Goal: Information Seeking & Learning: Learn about a topic

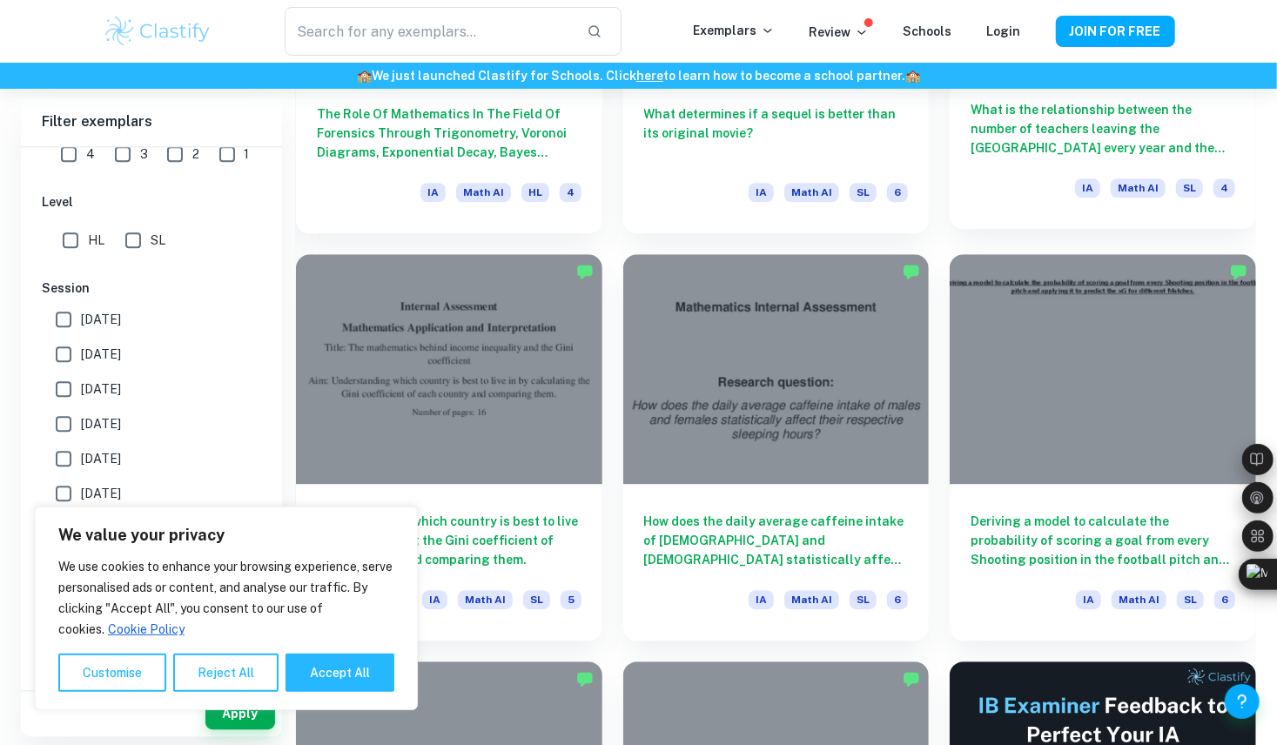
scroll to position [6385, 0]
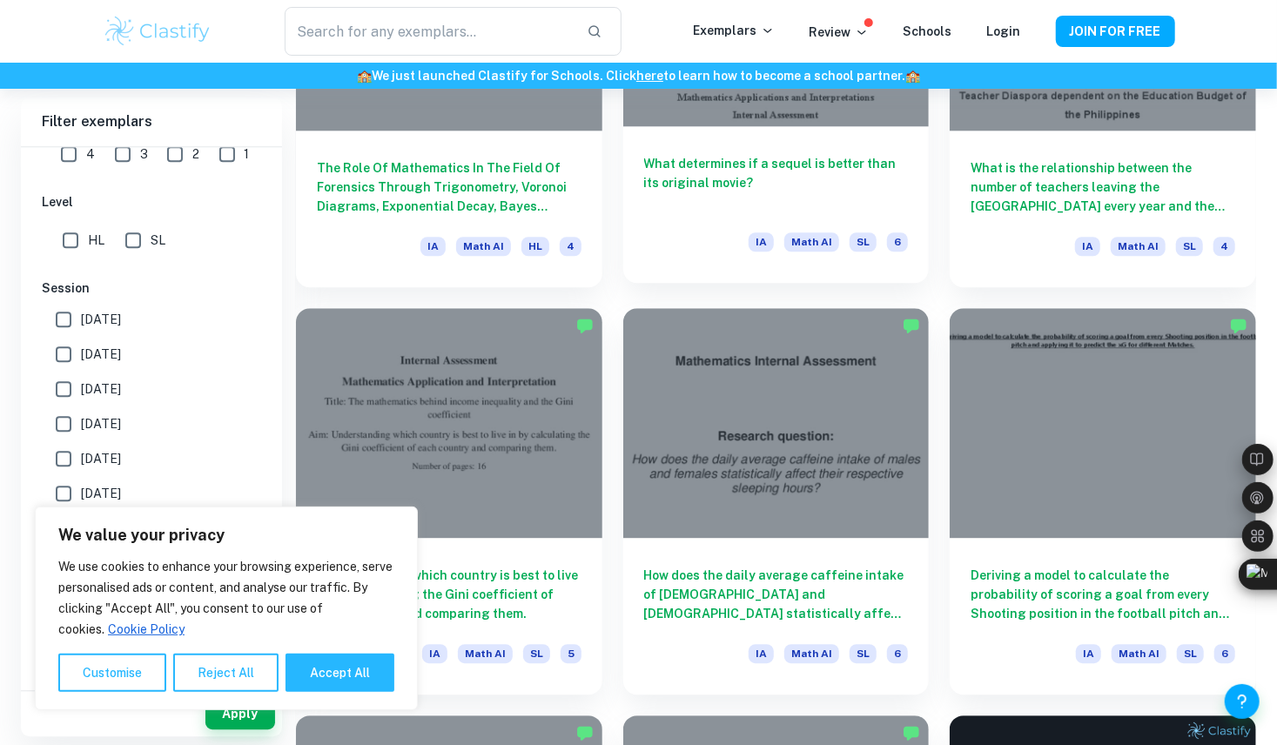
click at [836, 198] on h6 "What determines if a sequel is better than its original movie?" at bounding box center [776, 182] width 265 height 57
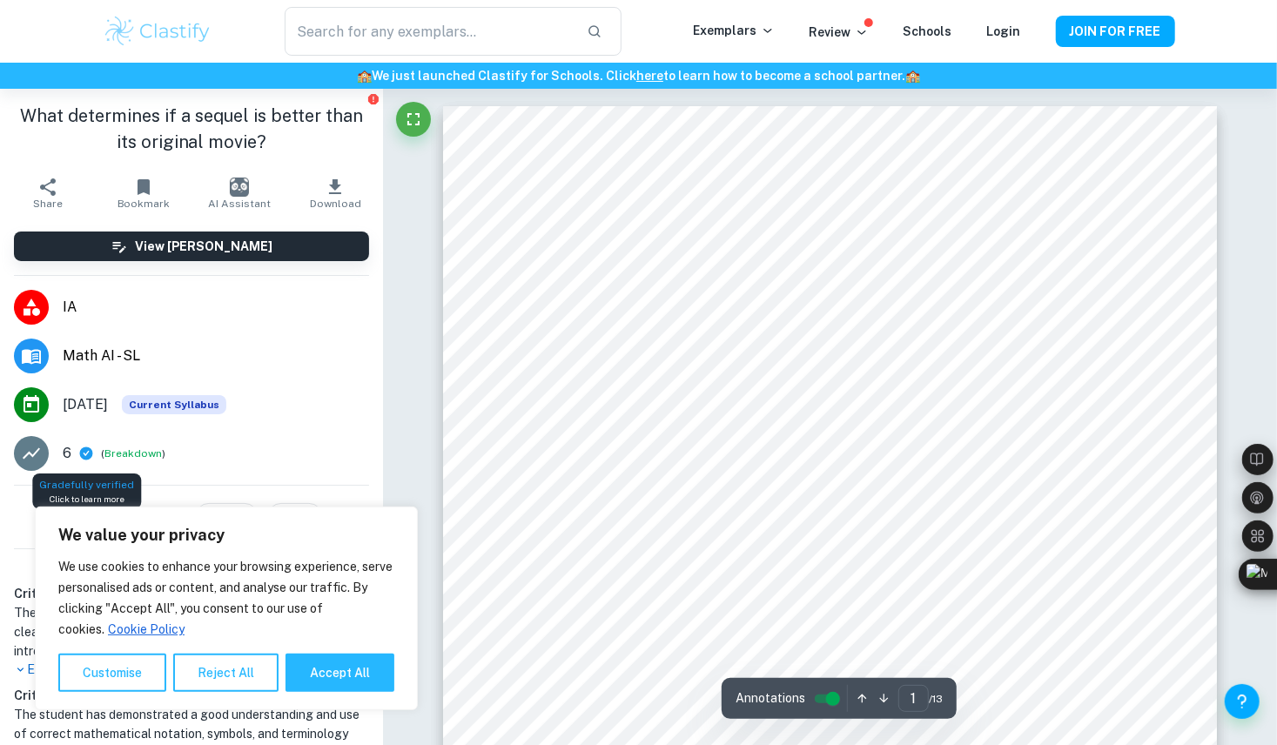
click at [83, 451] on icon at bounding box center [86, 453] width 13 height 13
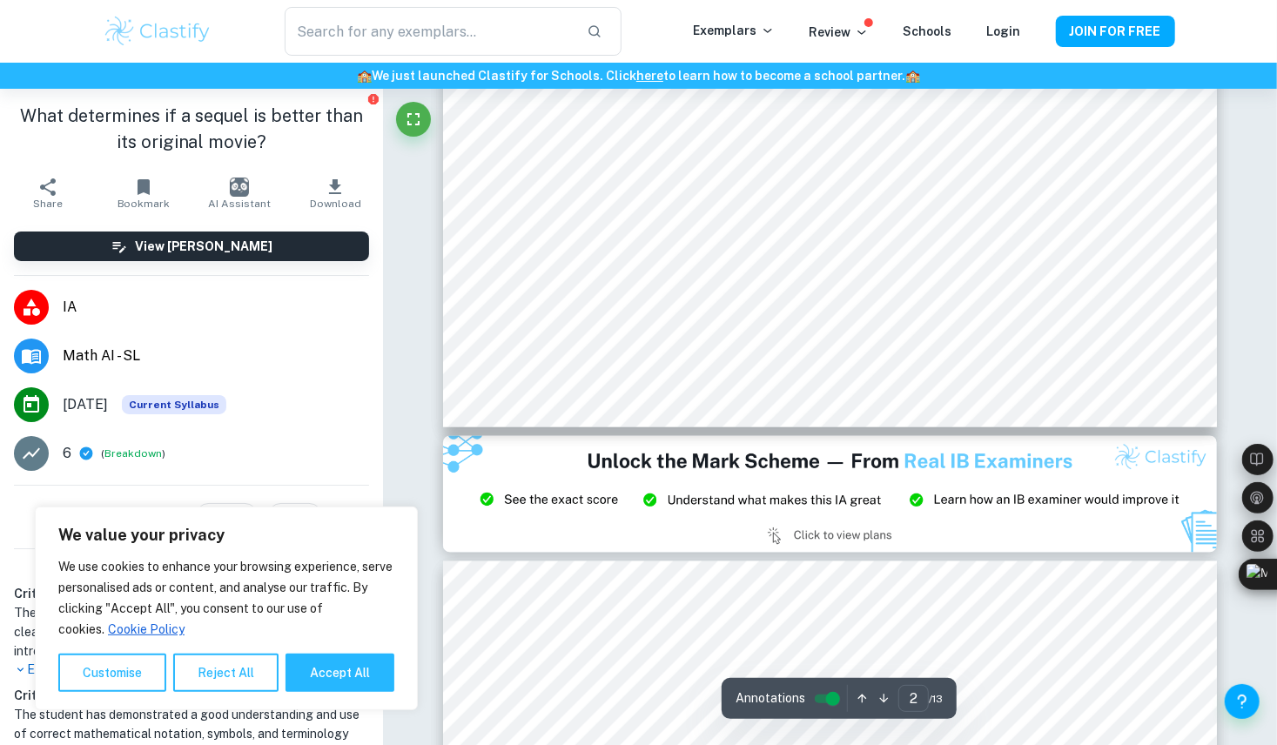
type input "3"
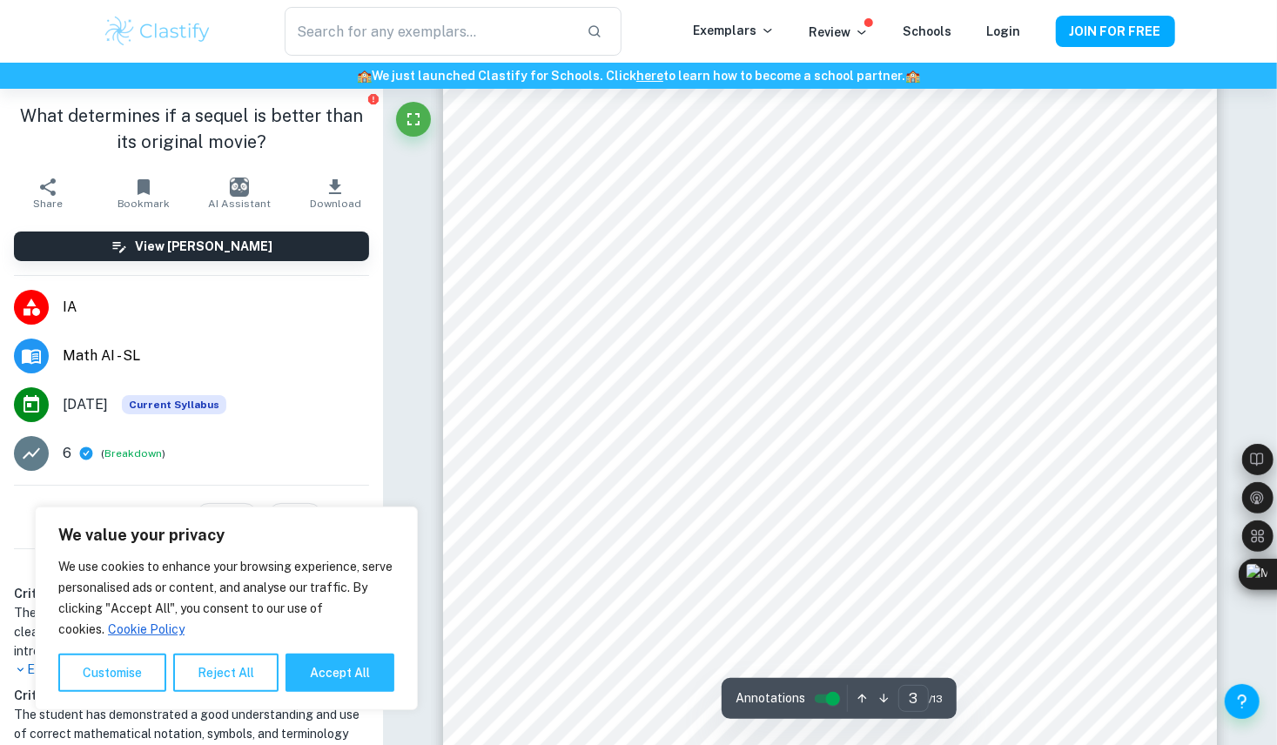
scroll to position [2508, 0]
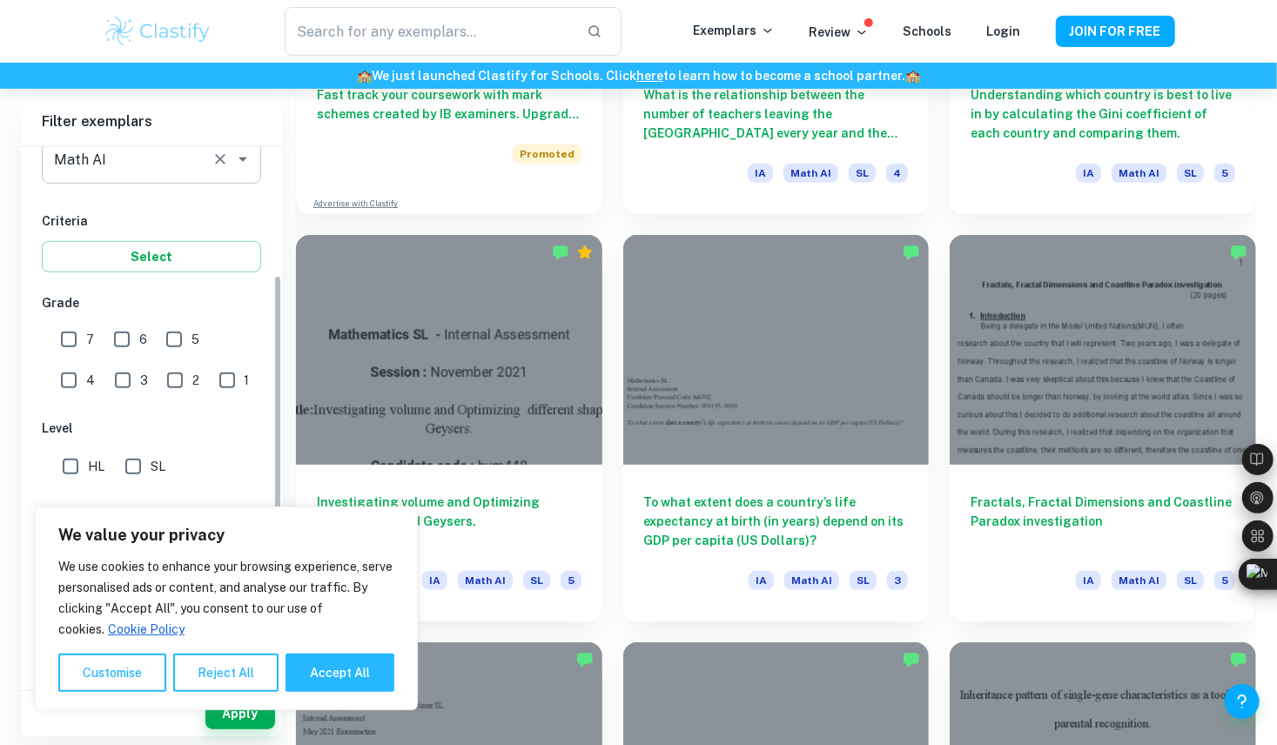
scroll to position [240, 0]
click at [123, 335] on input "6" at bounding box center [121, 341] width 35 height 35
checkbox input "true"
click at [79, 337] on input "7" at bounding box center [68, 341] width 35 height 35
checkbox input "true"
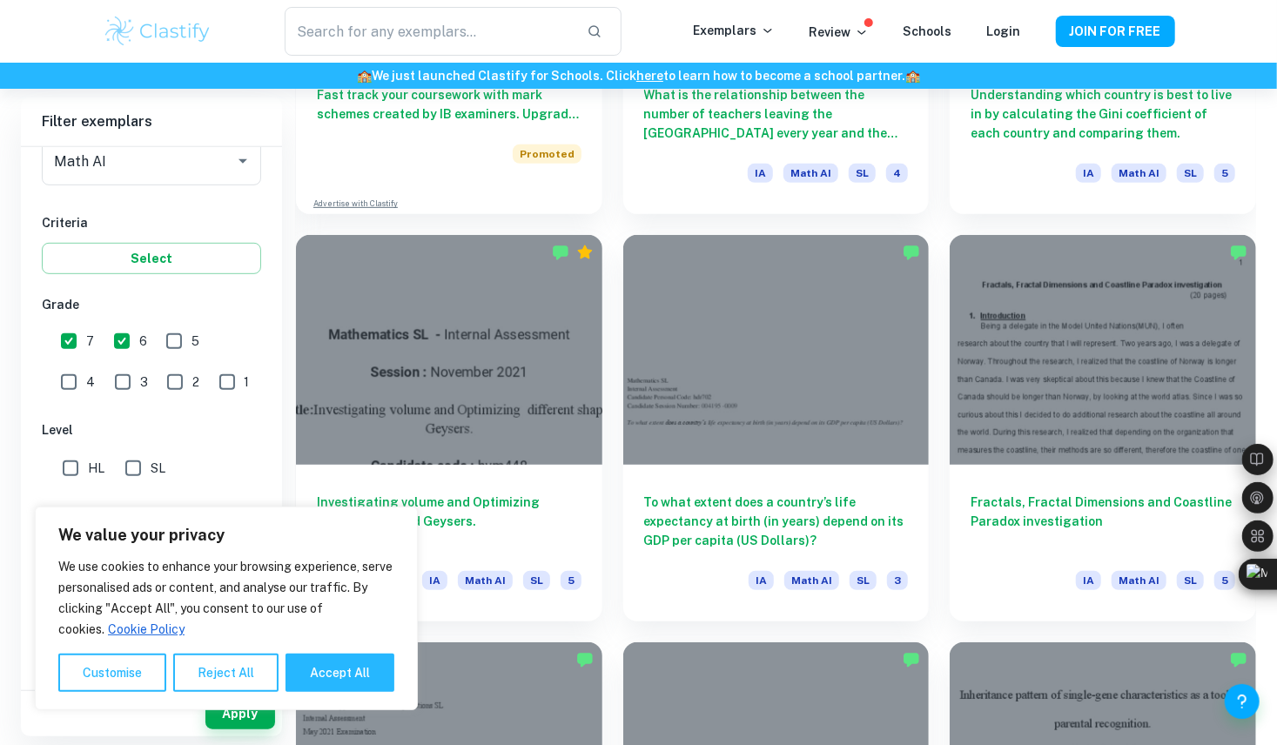
click at [161, 342] on input "5" at bounding box center [174, 341] width 35 height 35
checkbox input "true"
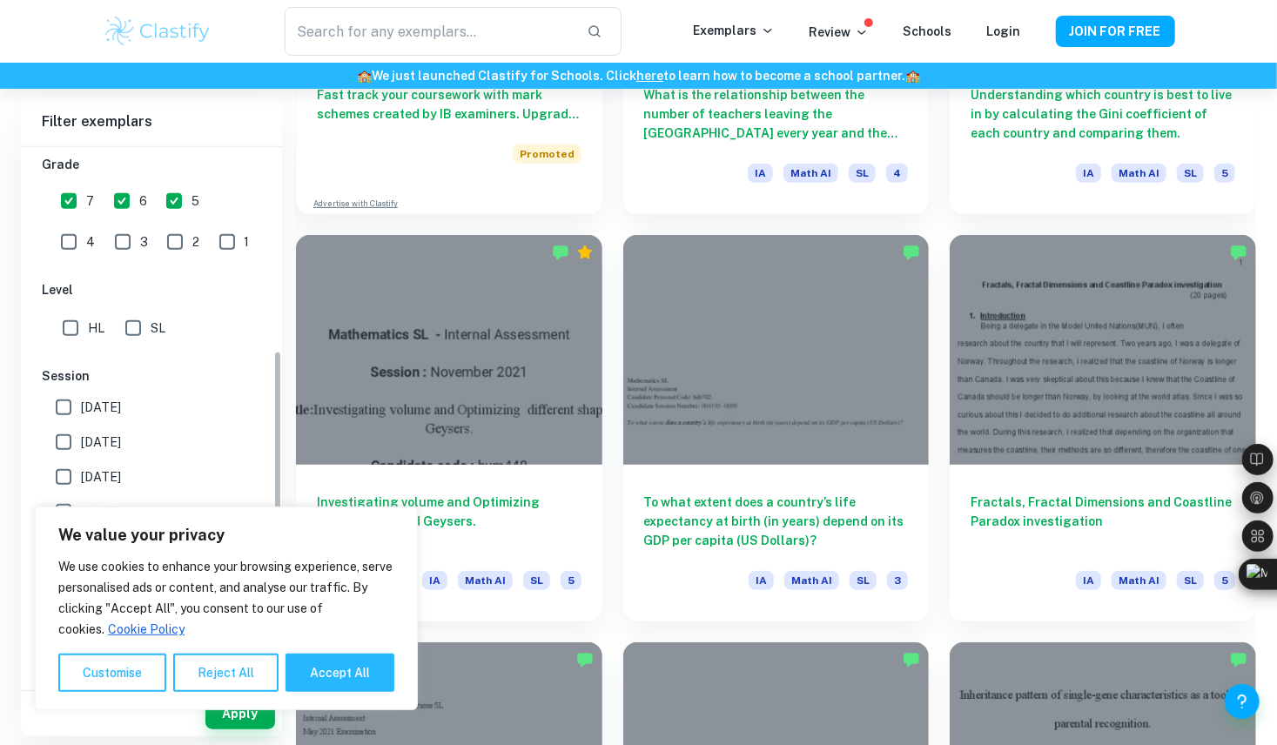
click at [128, 328] on input "SL" at bounding box center [133, 328] width 35 height 35
checkbox input "true"
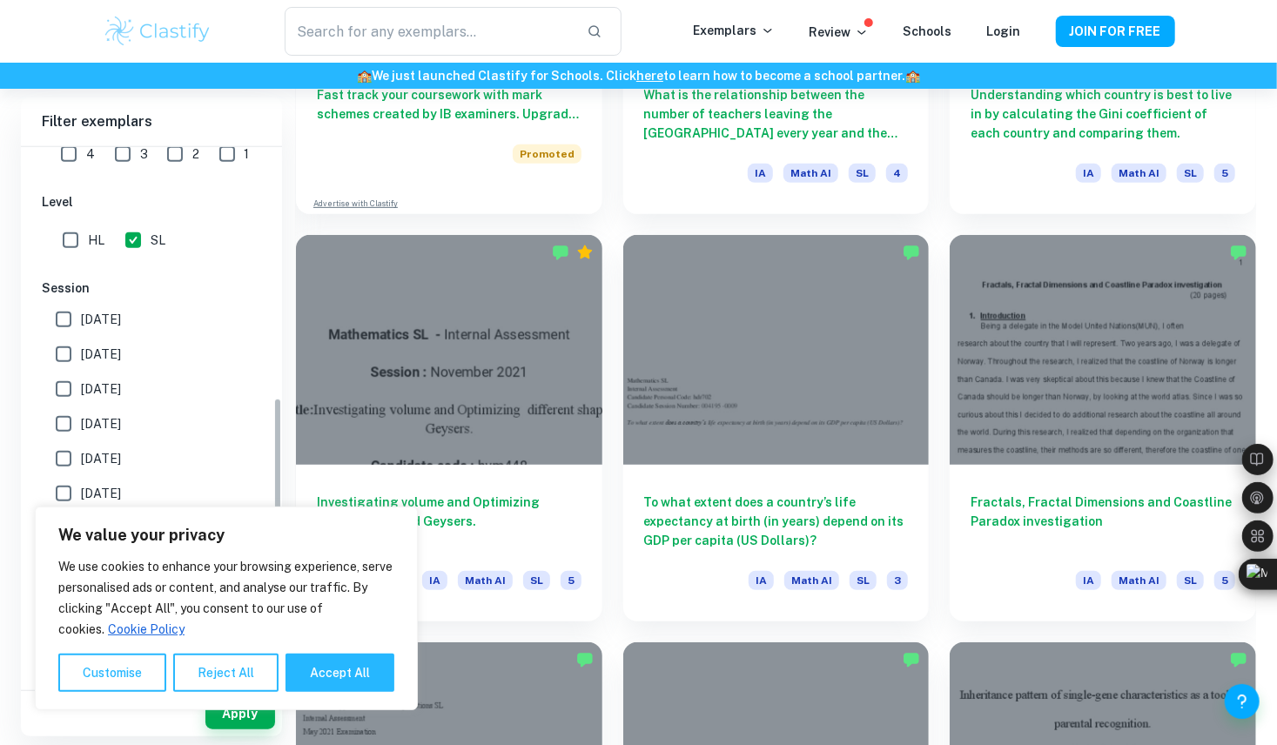
scroll to position [467, 0]
click at [344, 667] on button "Accept All" at bounding box center [339, 673] width 109 height 38
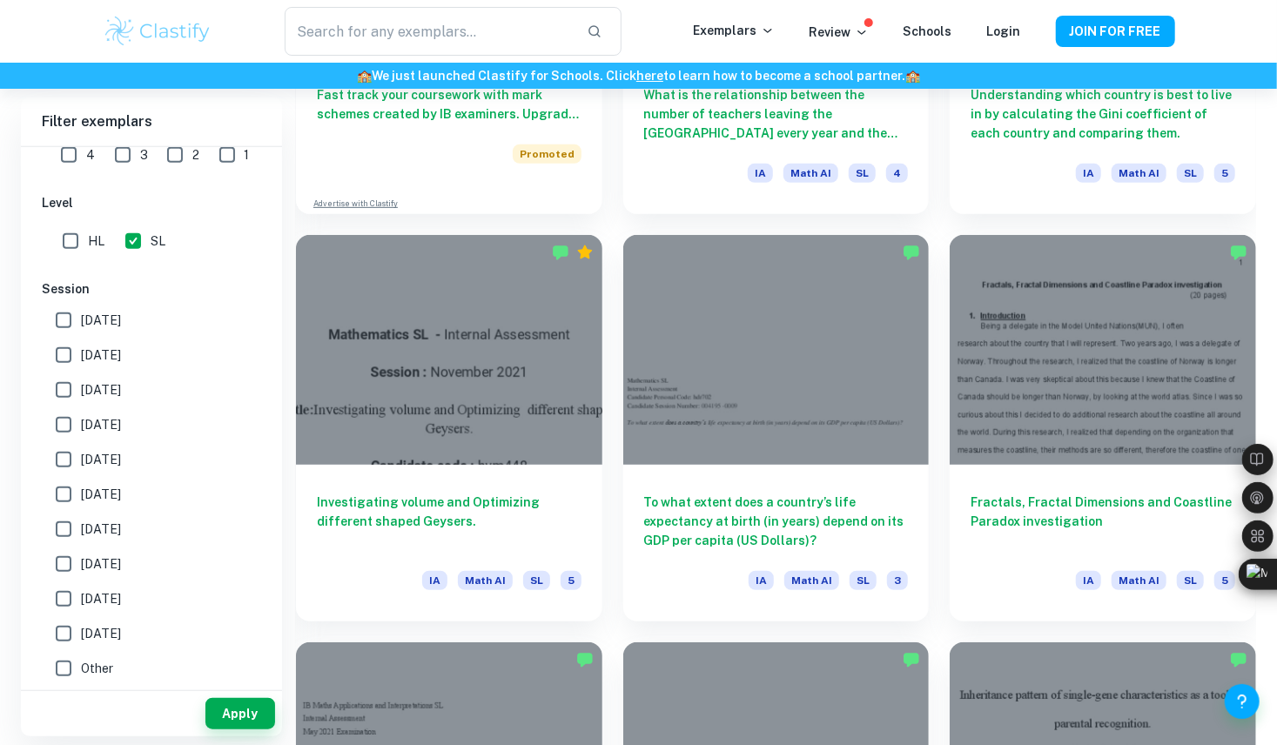
checkbox input "true"
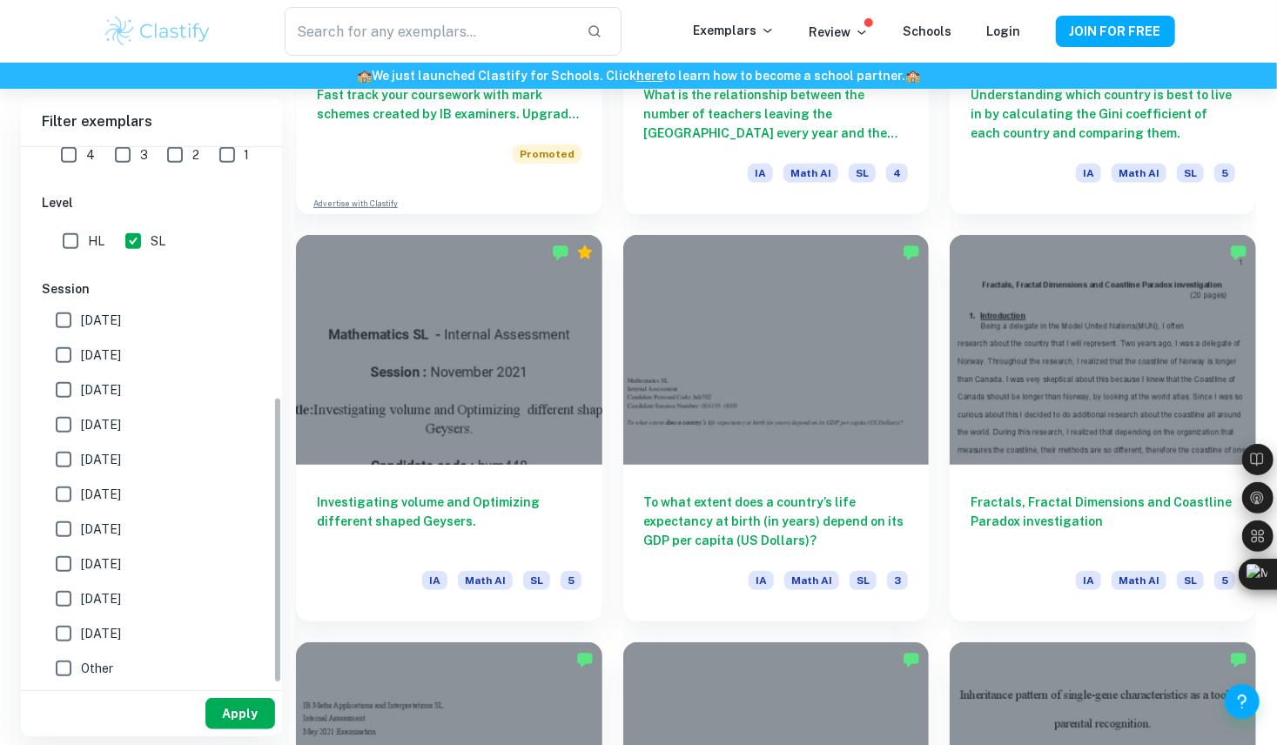
click at [257, 714] on button "Apply" at bounding box center [240, 713] width 70 height 31
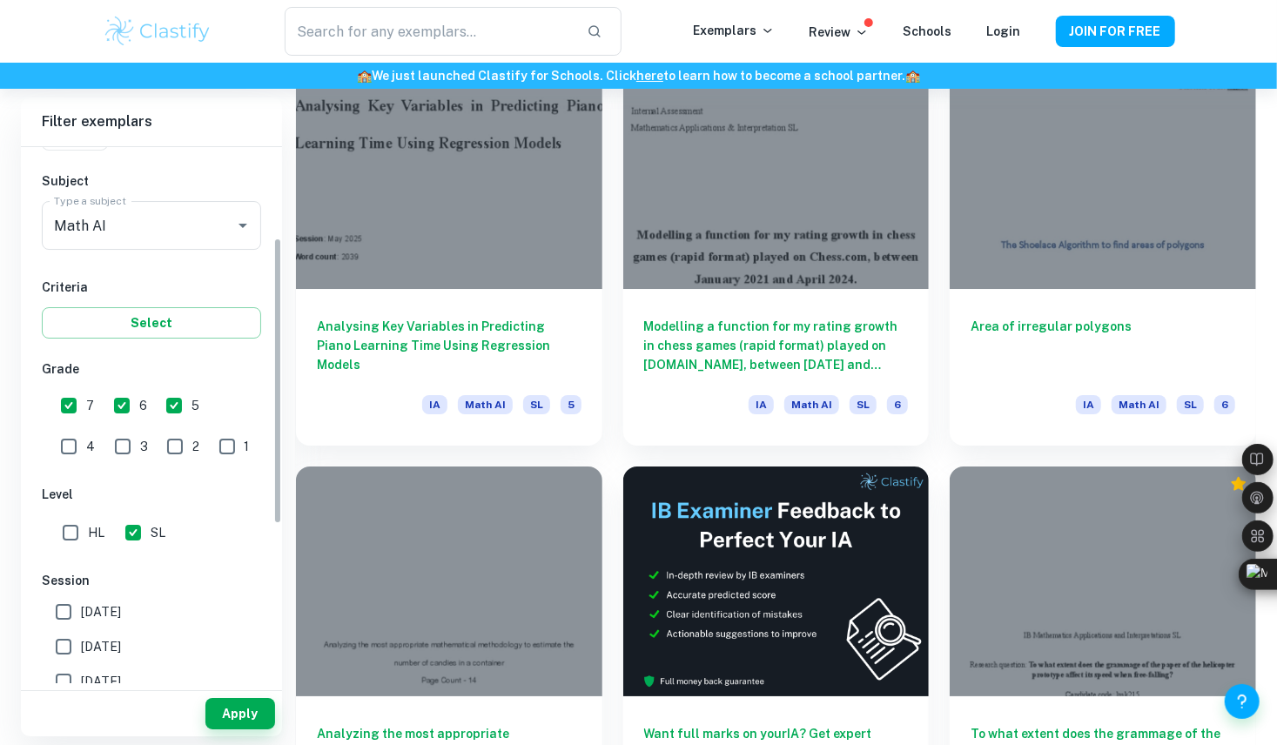
scroll to position [171, 0]
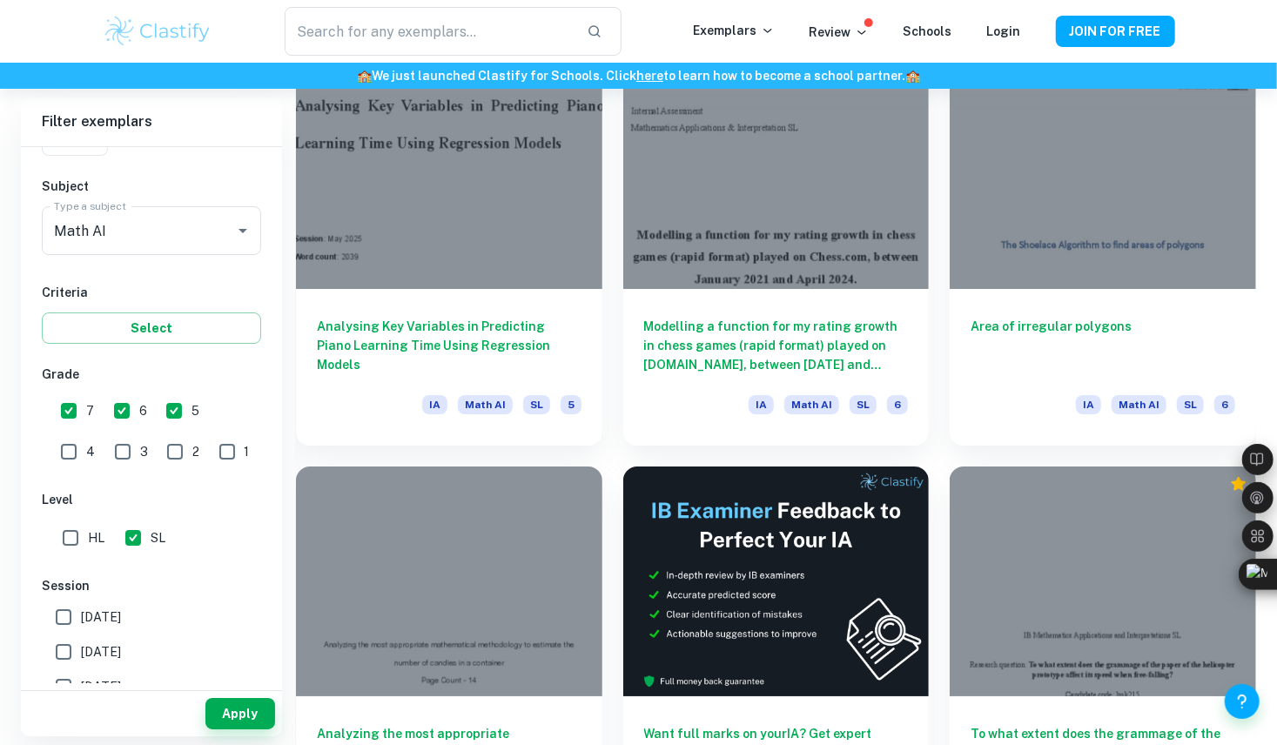
click at [70, 419] on input "7" at bounding box center [68, 410] width 35 height 35
checkbox input "false"
click at [170, 401] on input "5" at bounding box center [174, 410] width 35 height 35
checkbox input "false"
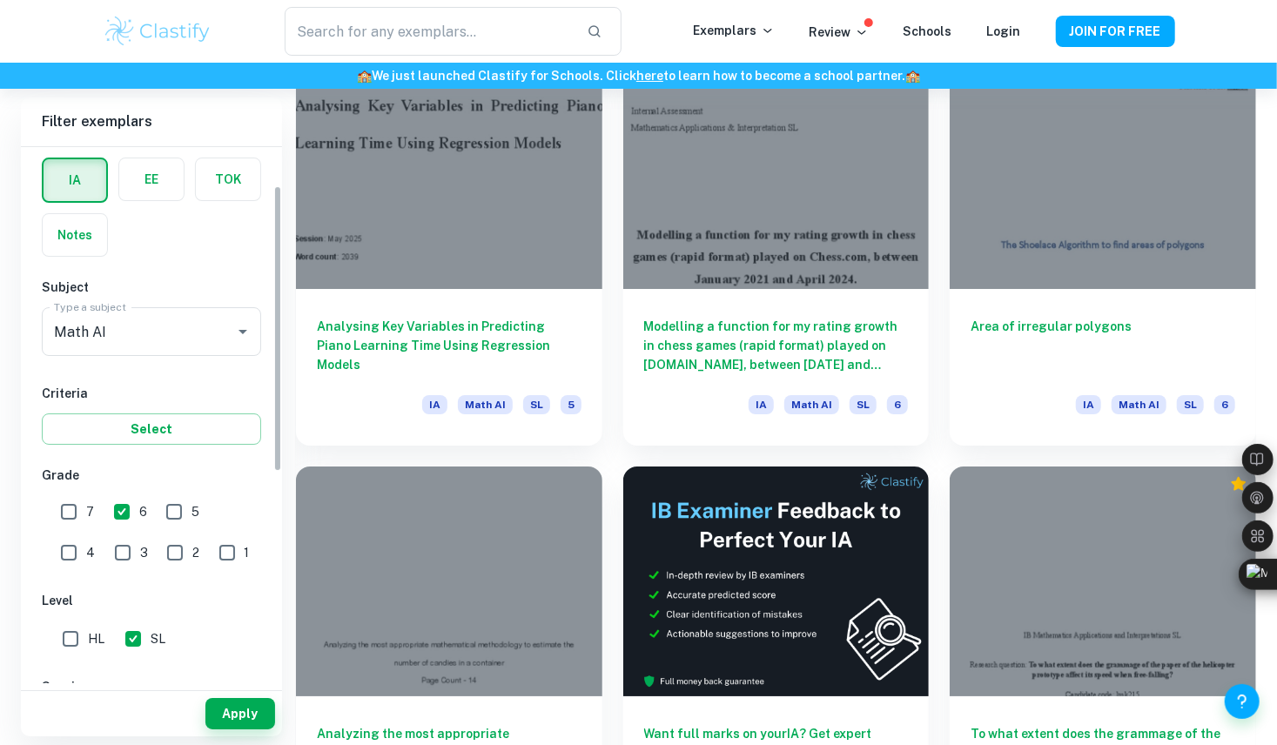
scroll to position [87, 0]
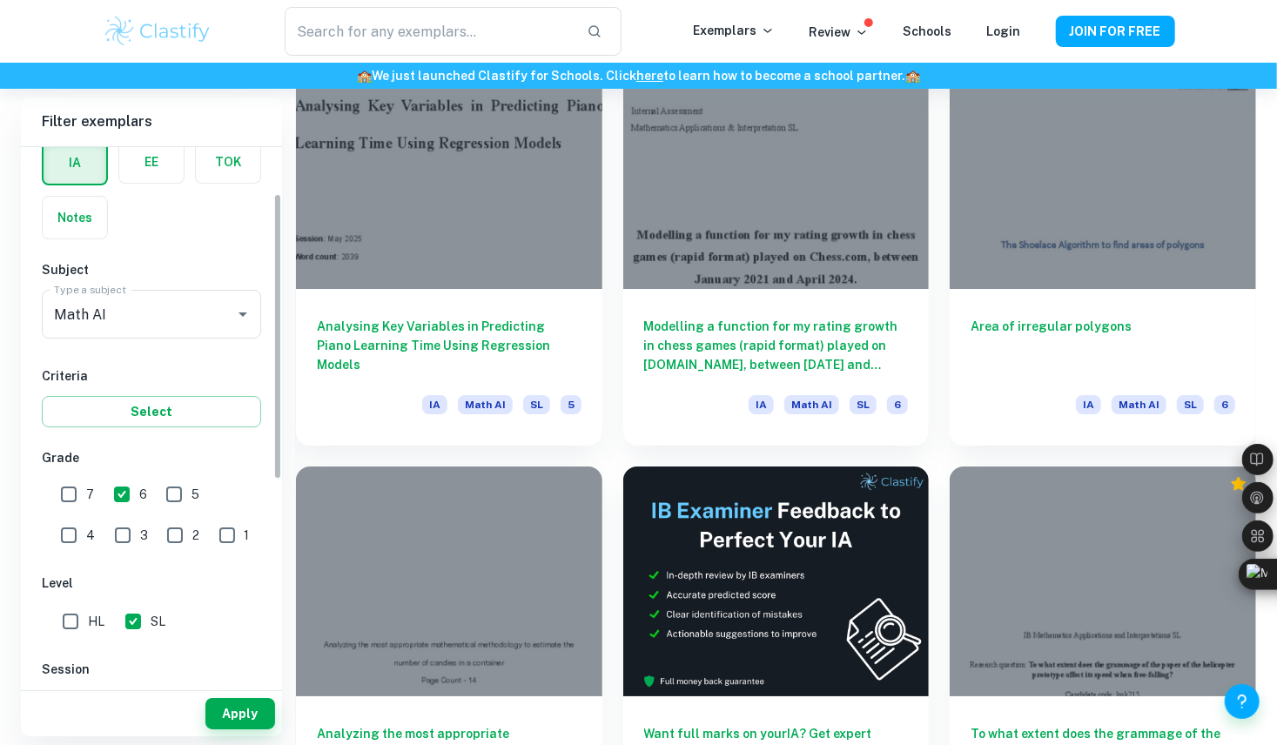
click at [77, 478] on input "7" at bounding box center [68, 494] width 35 height 35
checkbox input "true"
click at [187, 478] on input "5" at bounding box center [174, 494] width 35 height 35
checkbox input "true"
click at [86, 518] on input "4" at bounding box center [68, 535] width 35 height 35
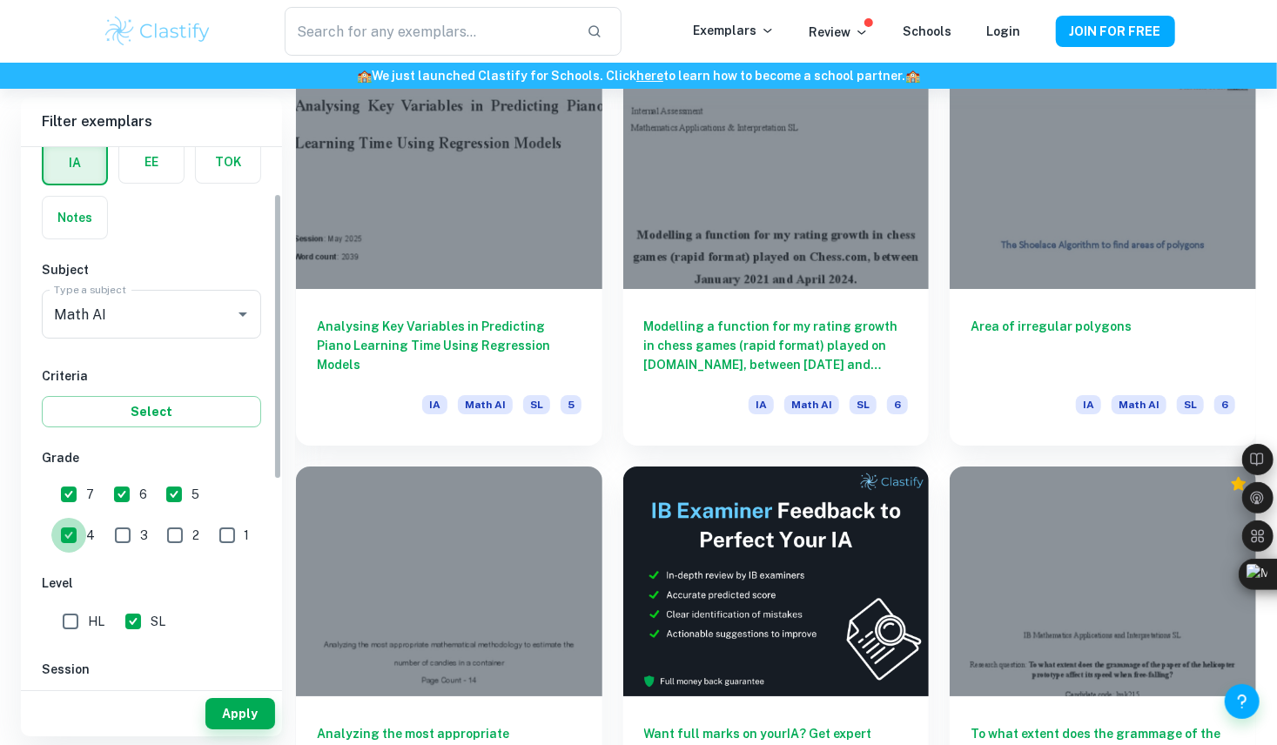
click at [86, 518] on input "4" at bounding box center [68, 535] width 35 height 35
checkbox input "false"
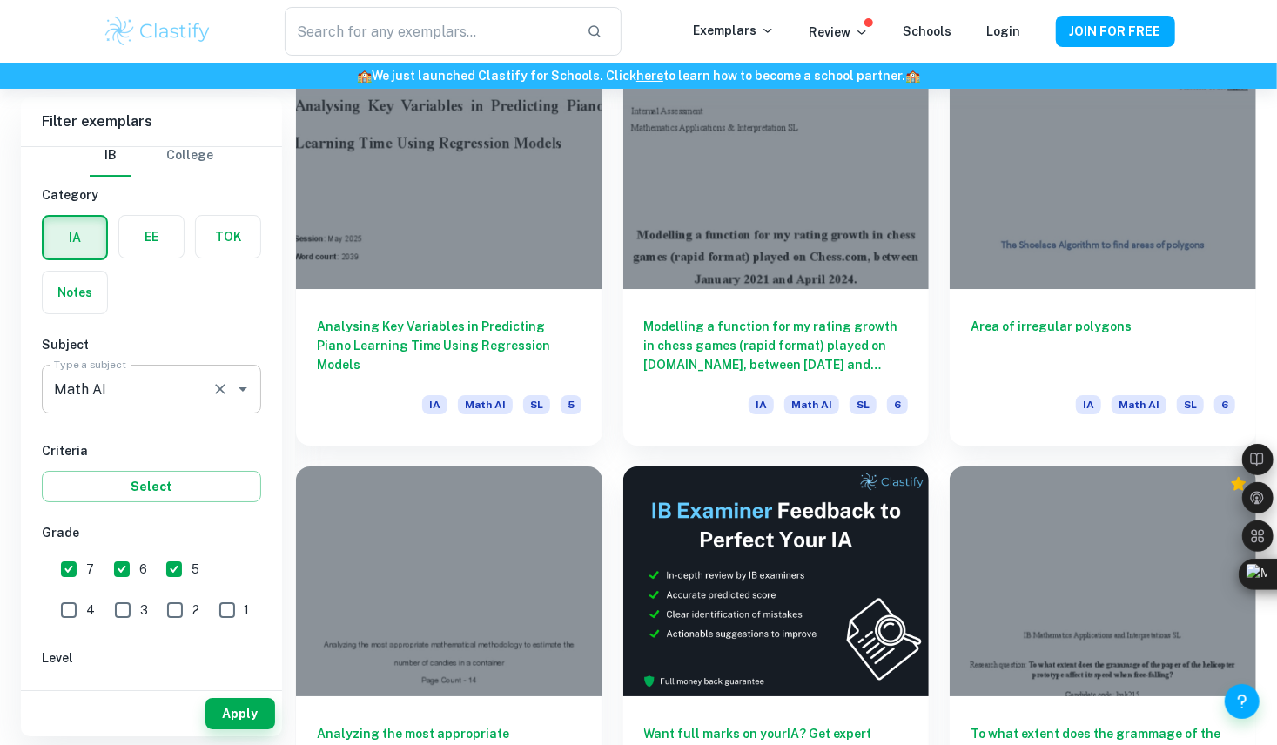
scroll to position [431, 0]
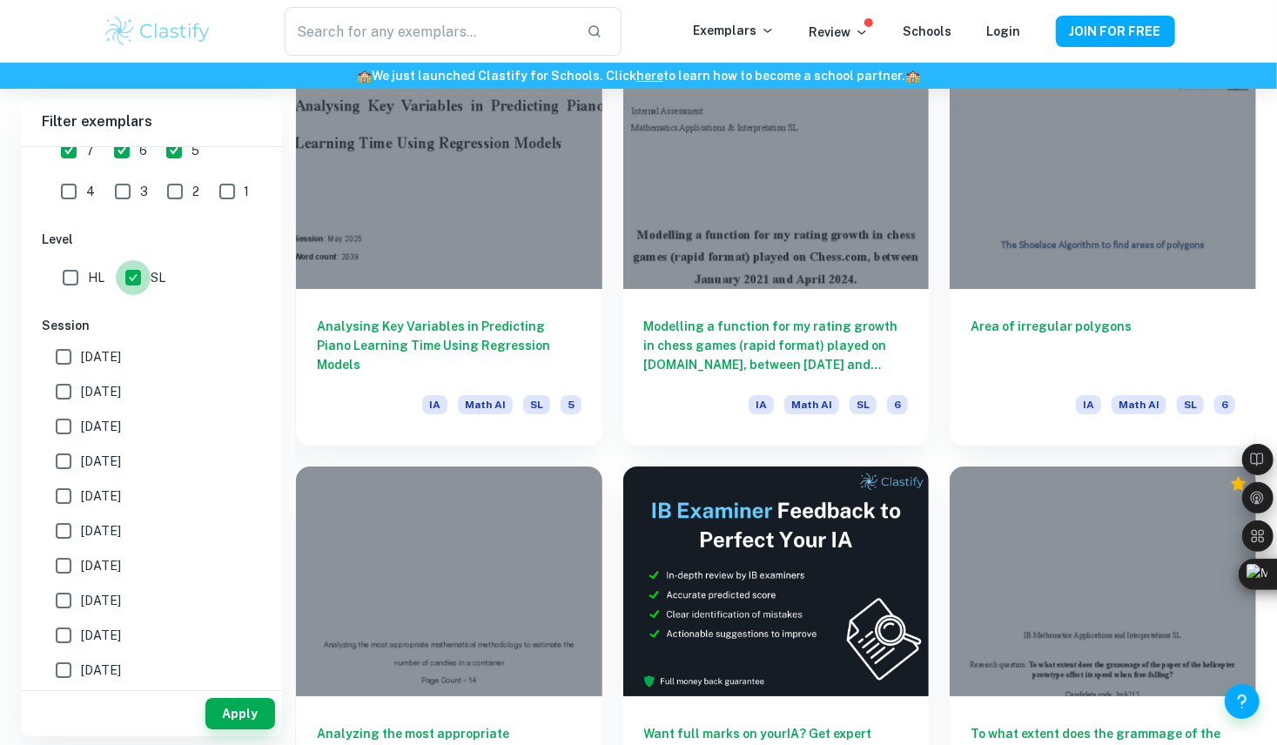
click at [129, 269] on input "SL" at bounding box center [133, 277] width 35 height 35
checkbox input "false"
click at [57, 277] on input "HL" at bounding box center [70, 277] width 35 height 35
checkbox input "true"
click at [231, 688] on div "Apply" at bounding box center [151, 709] width 261 height 53
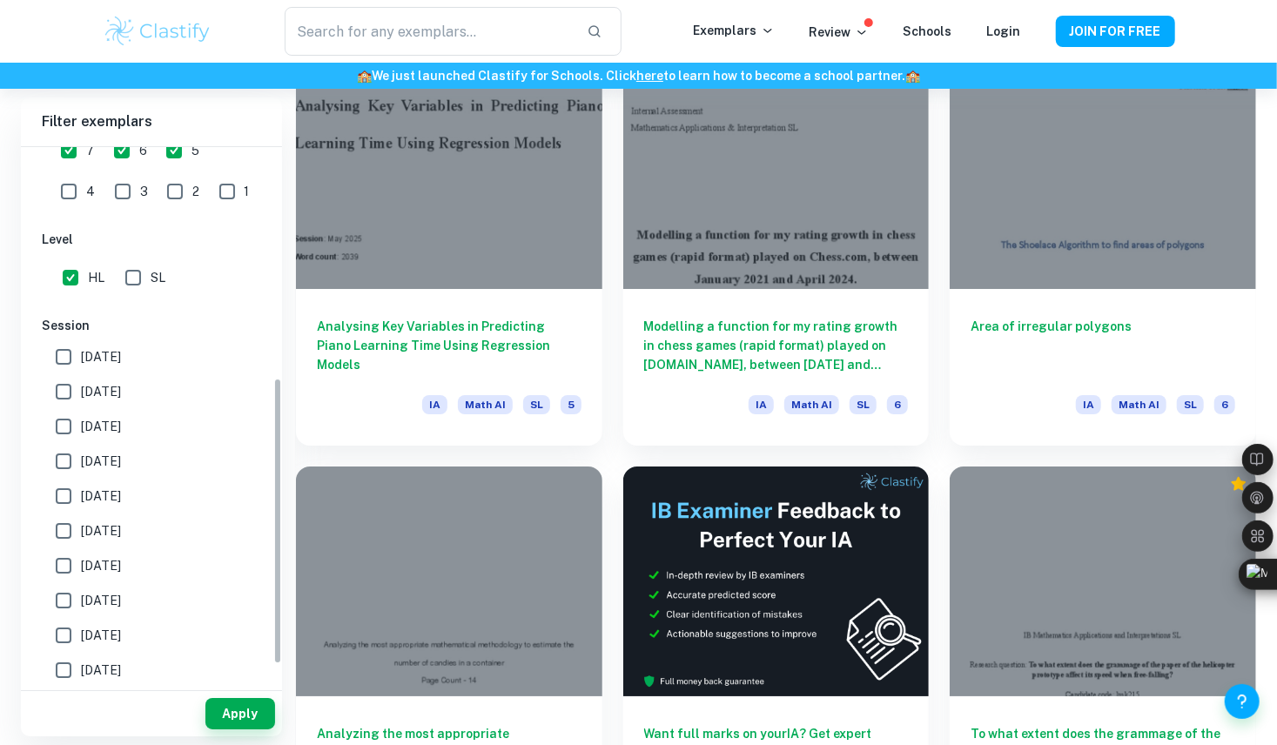
click at [142, 290] on input "SL" at bounding box center [133, 277] width 35 height 35
checkbox input "true"
click at [245, 715] on button "Apply" at bounding box center [240, 713] width 70 height 31
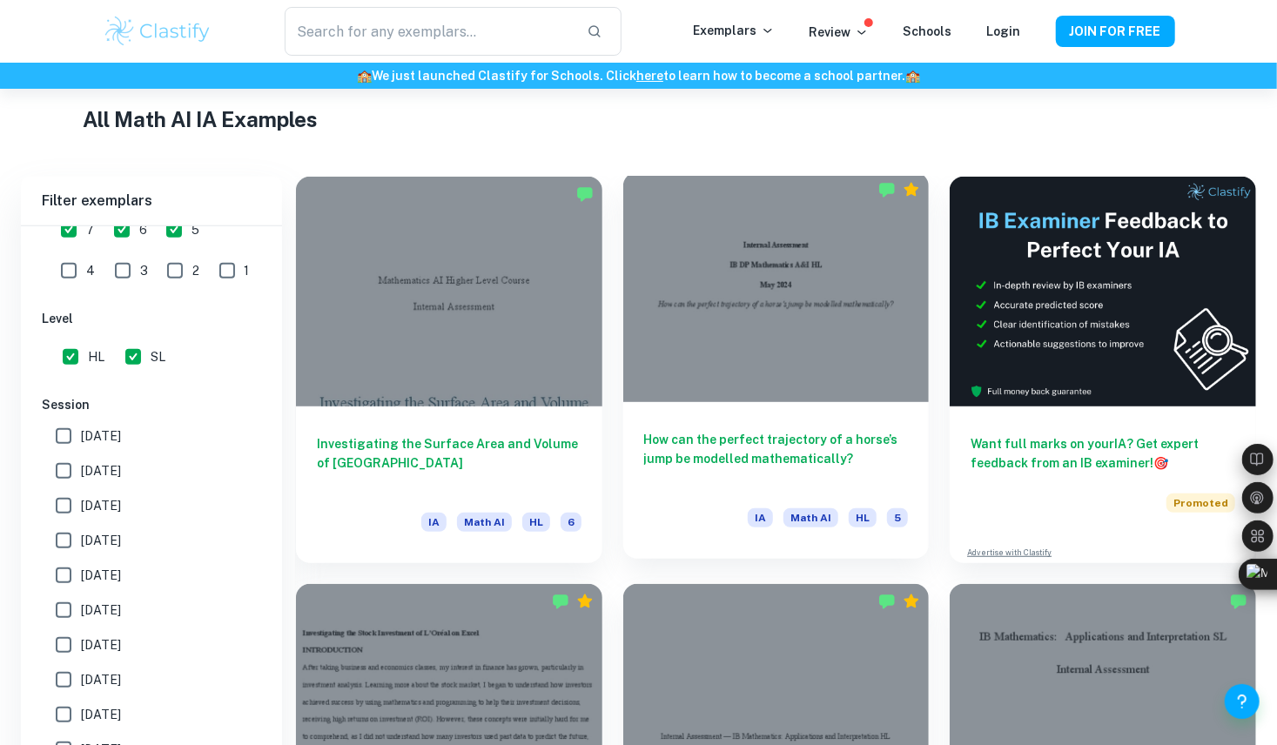
scroll to position [732, 0]
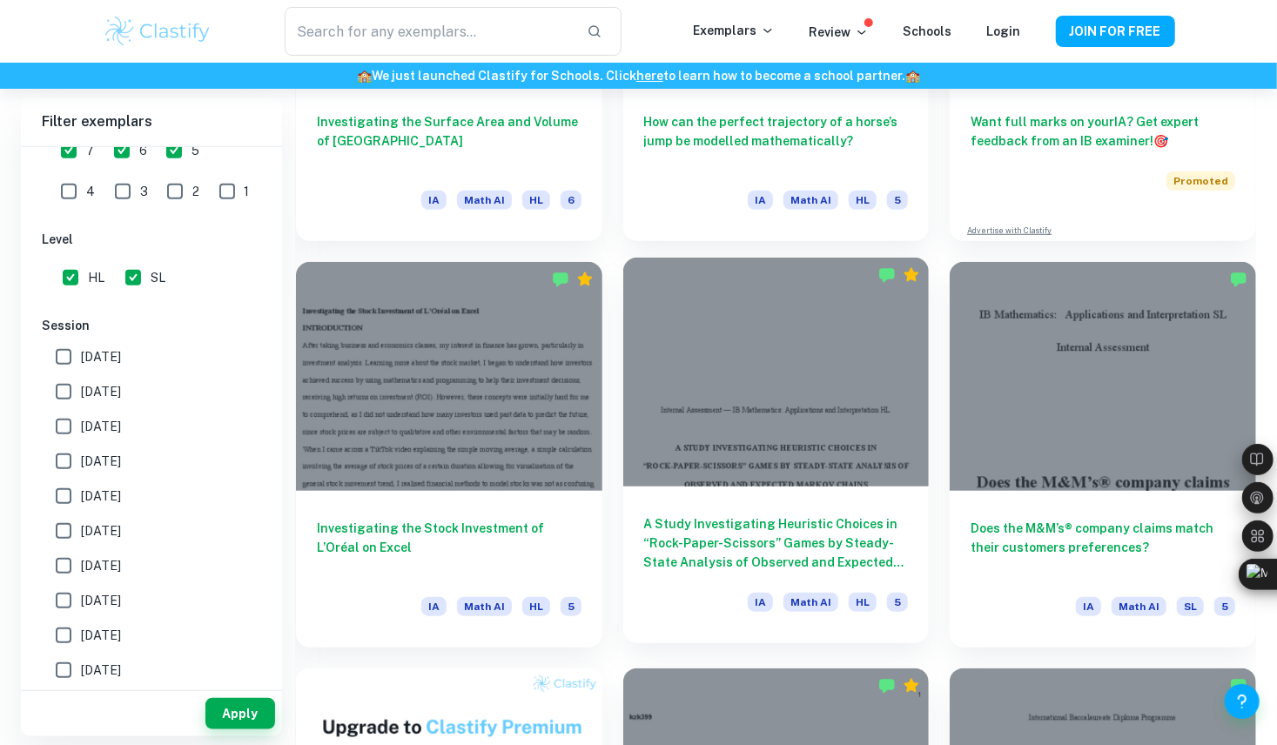
click at [800, 437] on div at bounding box center [776, 373] width 306 height 230
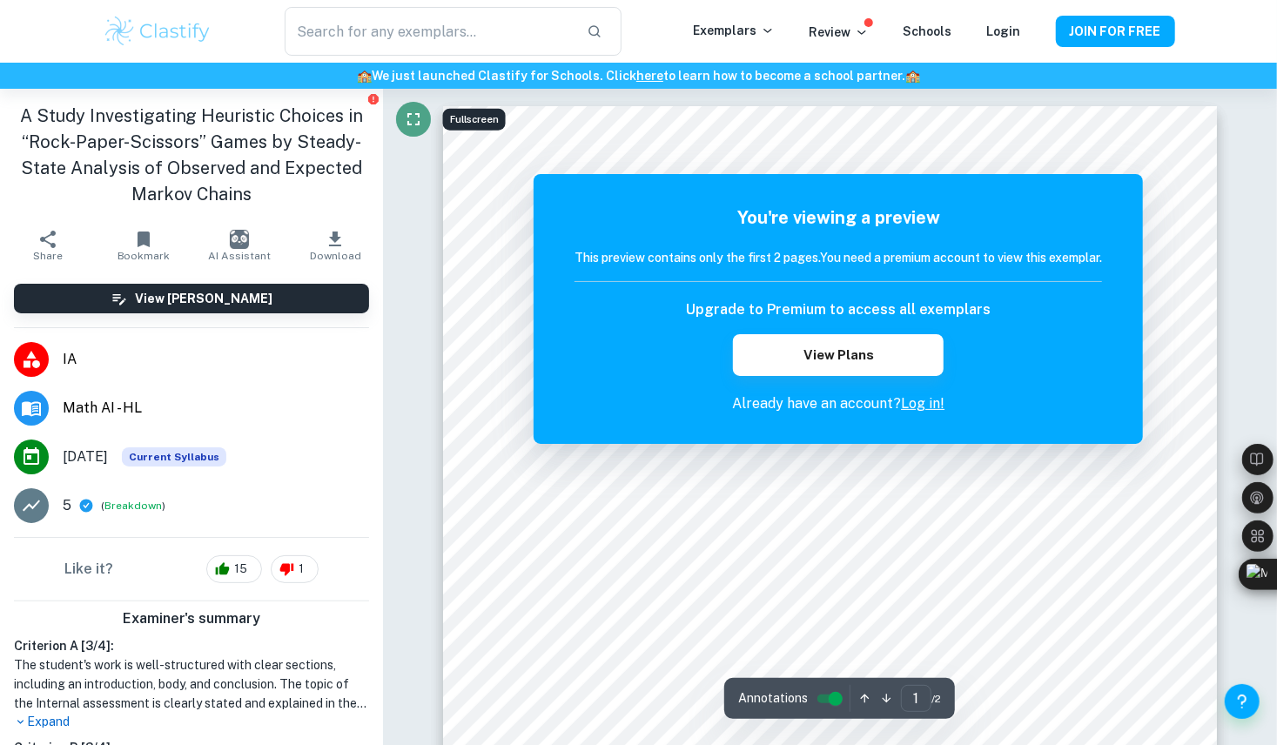
click at [406, 119] on icon "Fullscreen" at bounding box center [413, 119] width 21 height 21
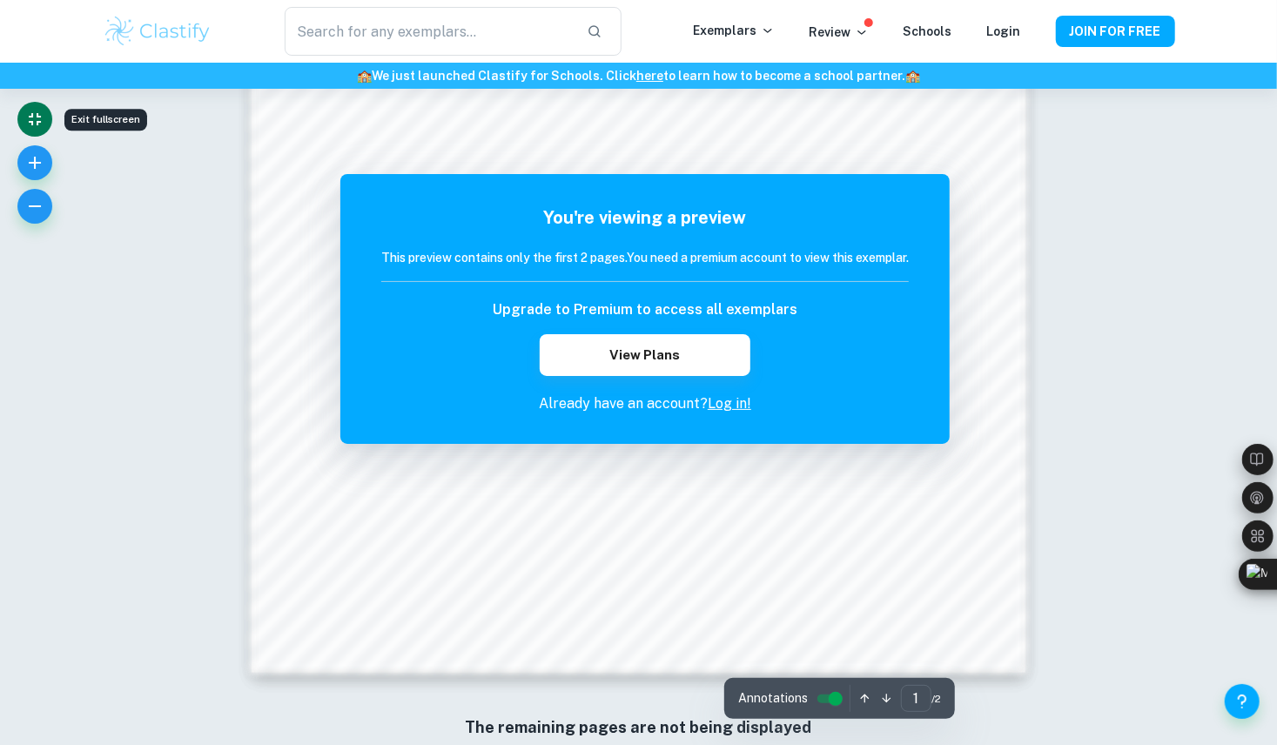
scroll to position [1445, 0]
click at [681, 354] on button "View Plans" at bounding box center [645, 355] width 211 height 42
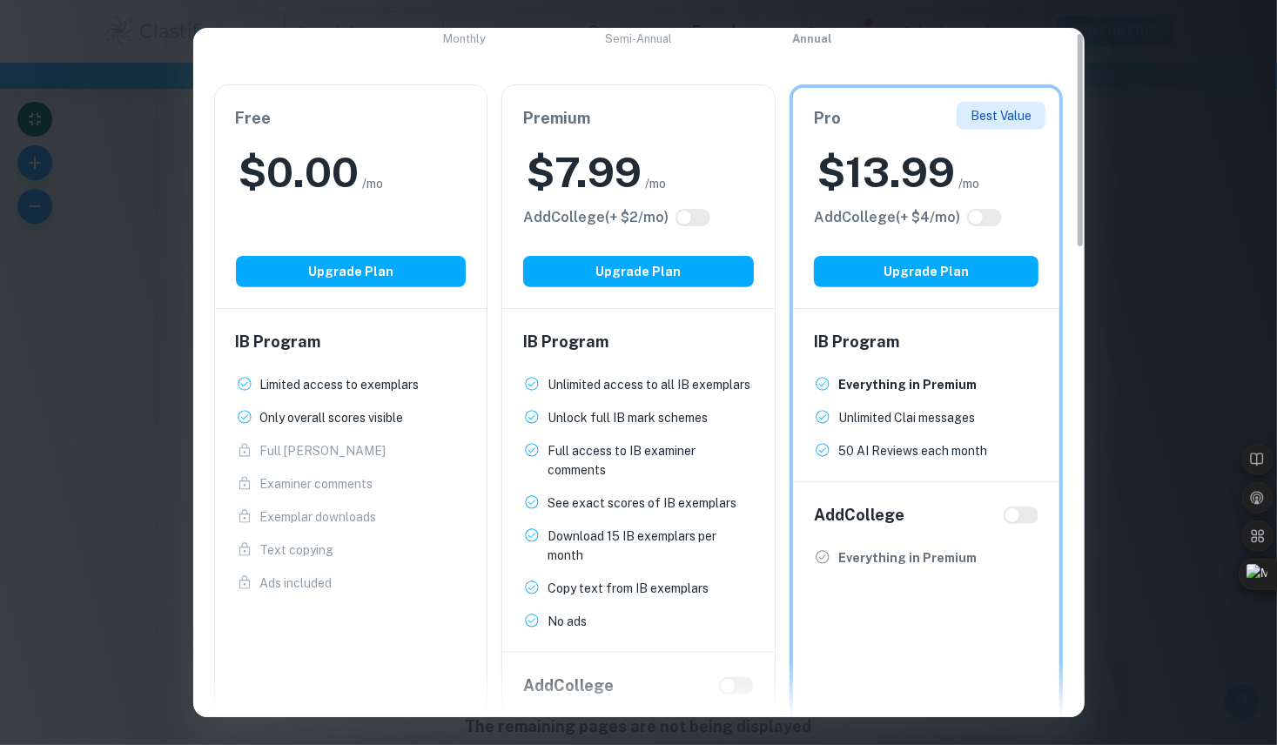
scroll to position [0, 0]
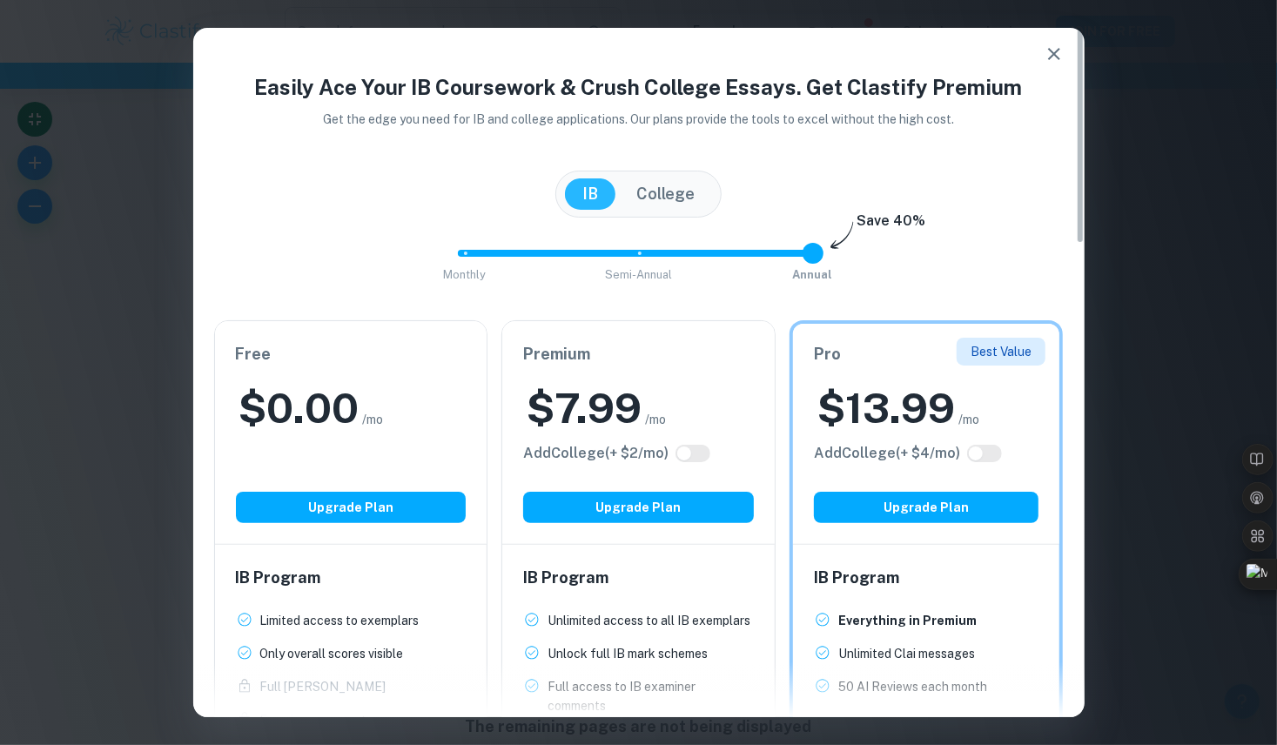
click at [1061, 52] on icon "button" at bounding box center [1054, 54] width 21 height 21
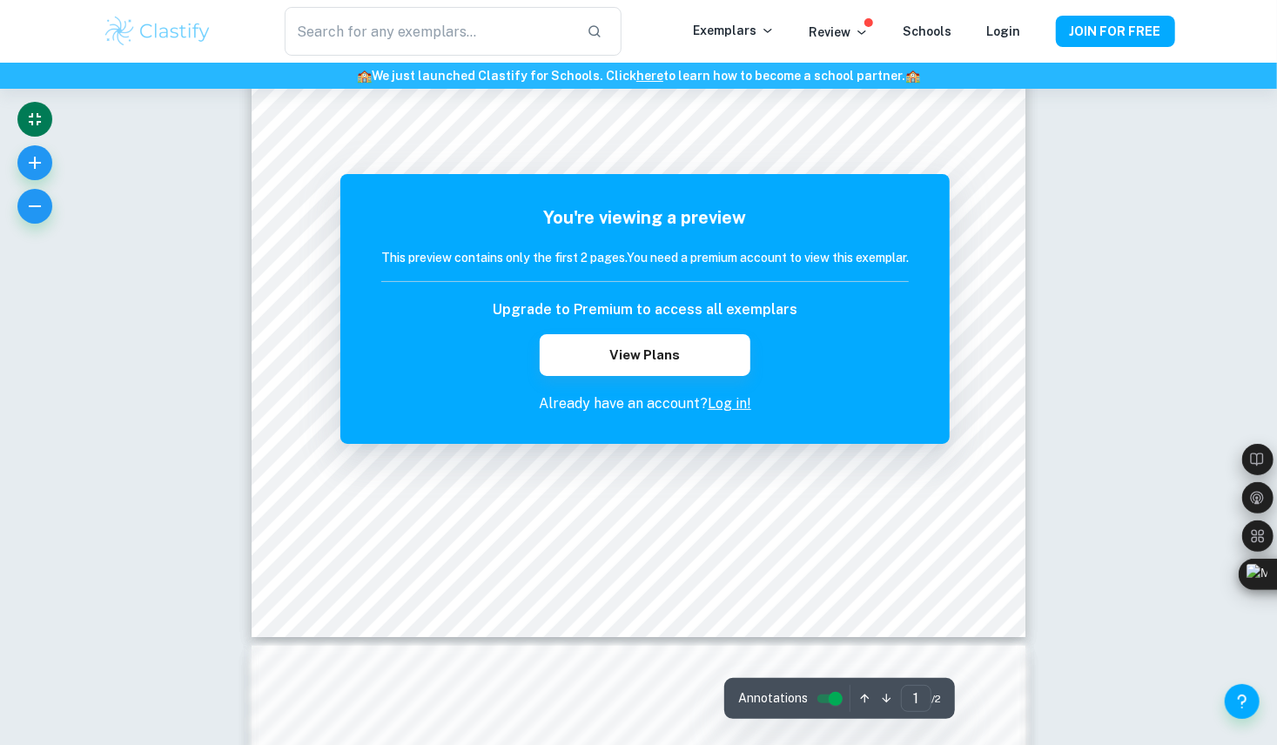
scroll to position [446, 0]
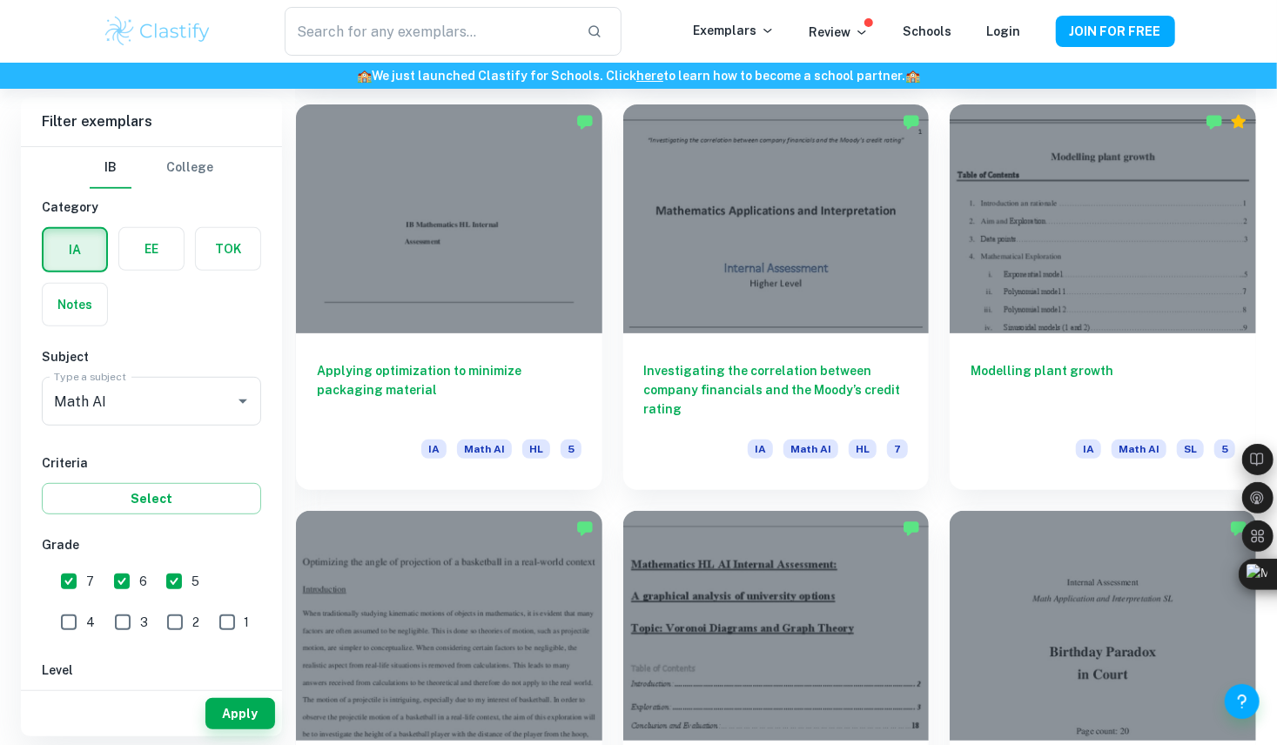
scroll to position [4394, 0]
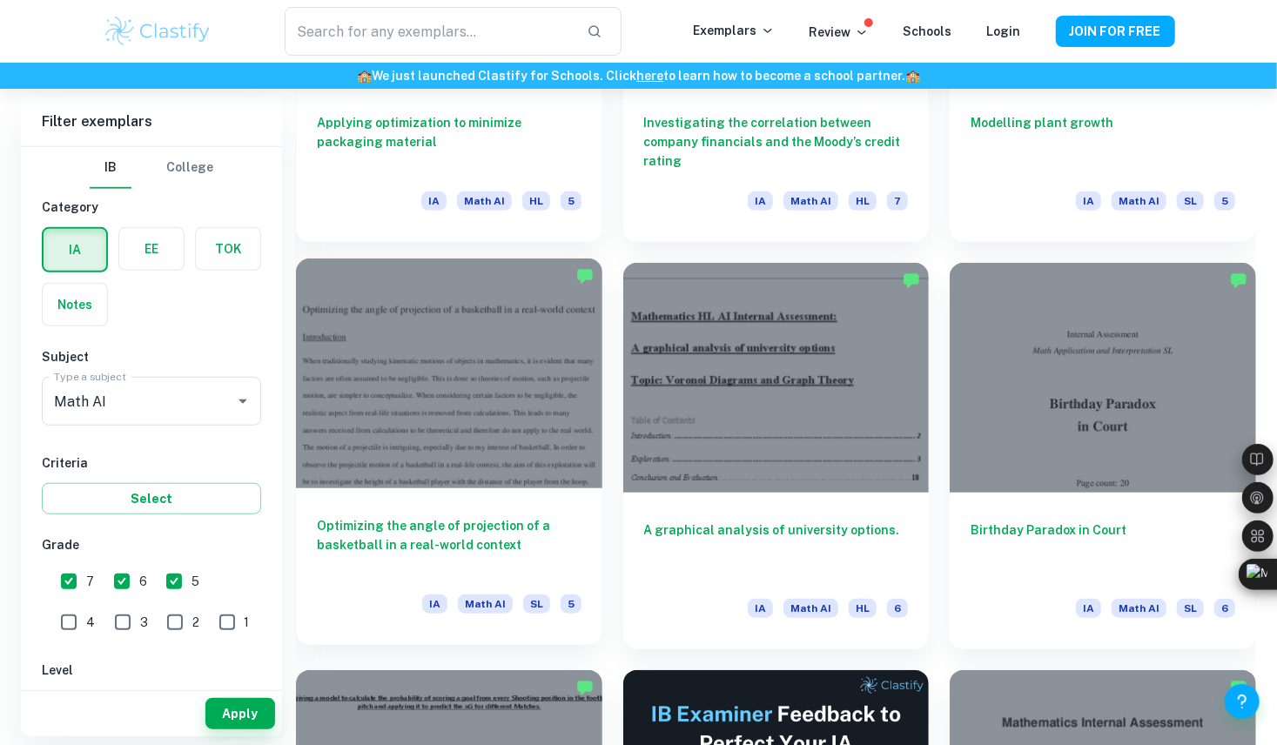
click at [469, 542] on h6 "Optimizing the angle of projection of a basketball in a real-world context" at bounding box center [449, 544] width 265 height 57
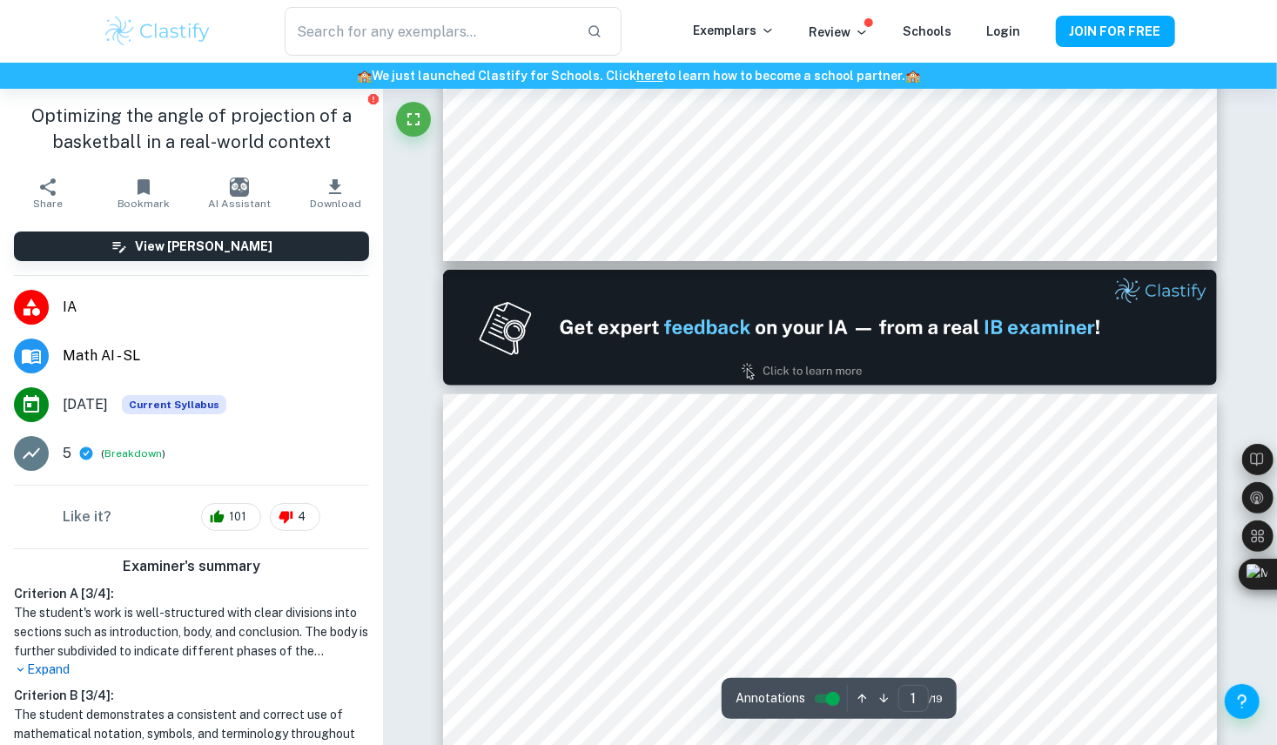
type input "2"
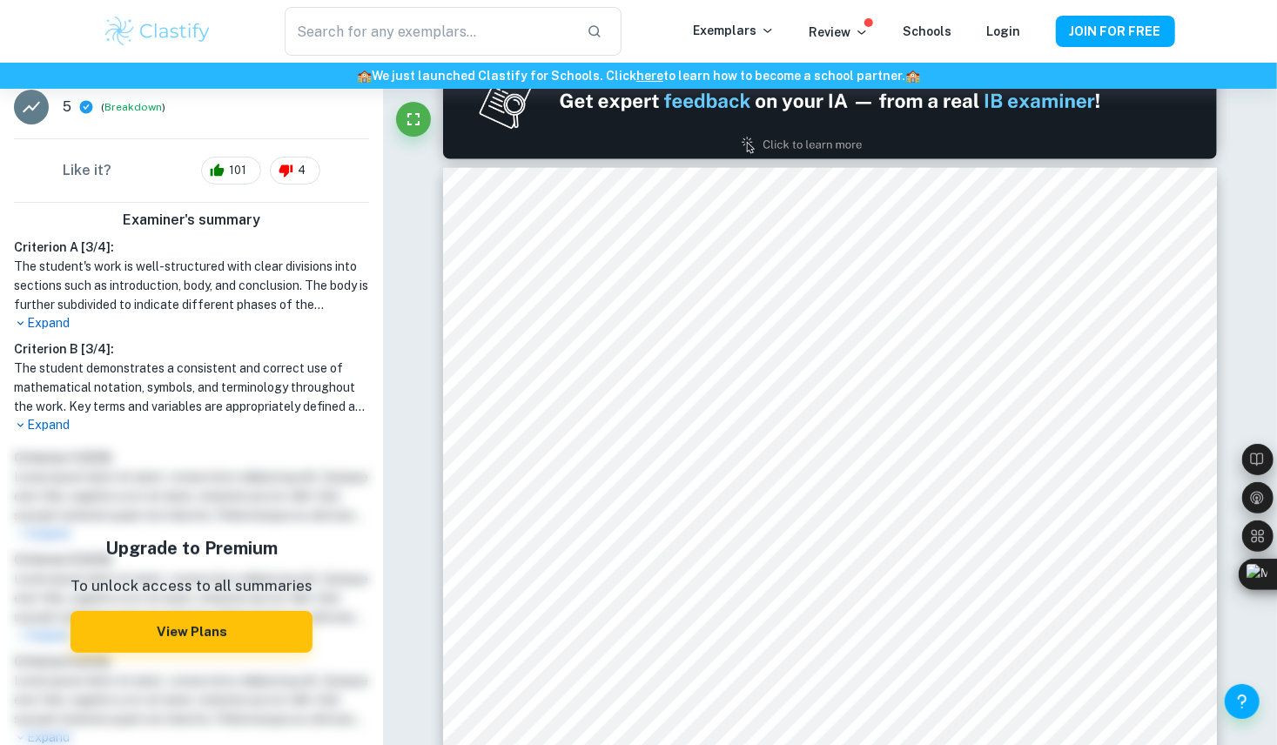
scroll to position [346, 0]
click at [50, 420] on p "Expand" at bounding box center [191, 426] width 355 height 18
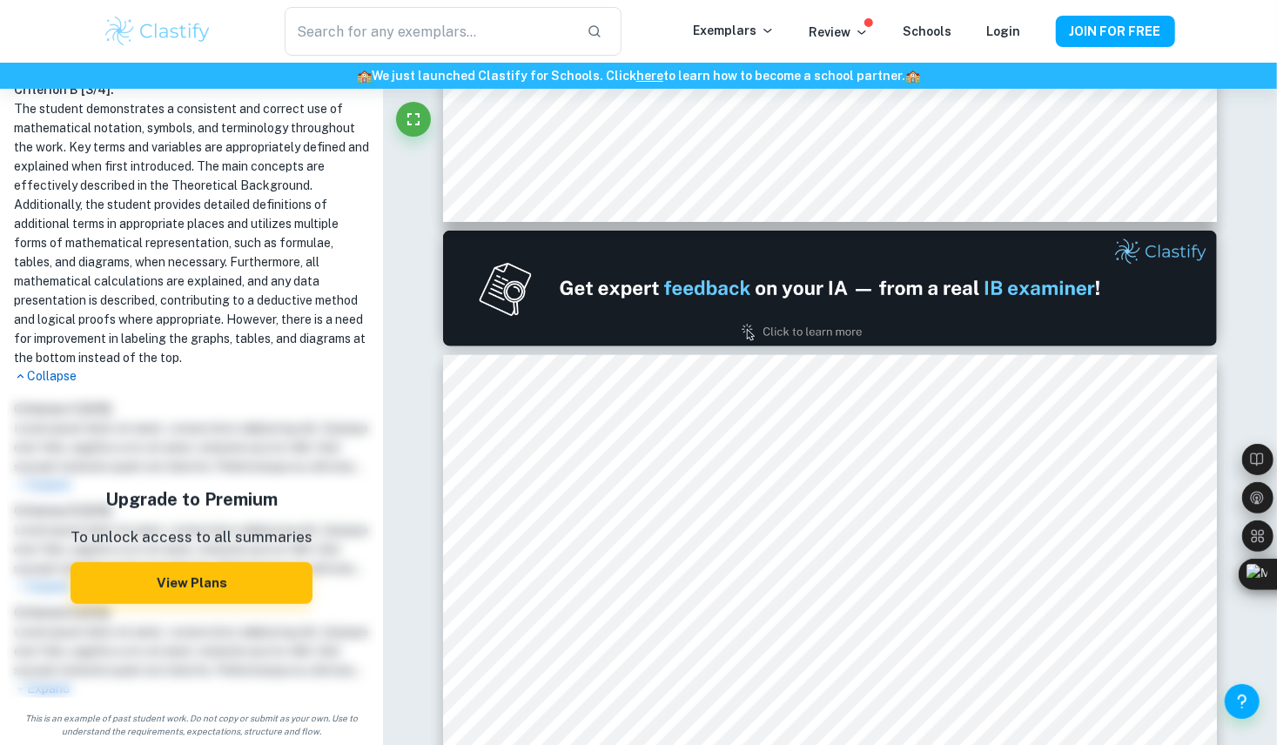
scroll to position [276, 0]
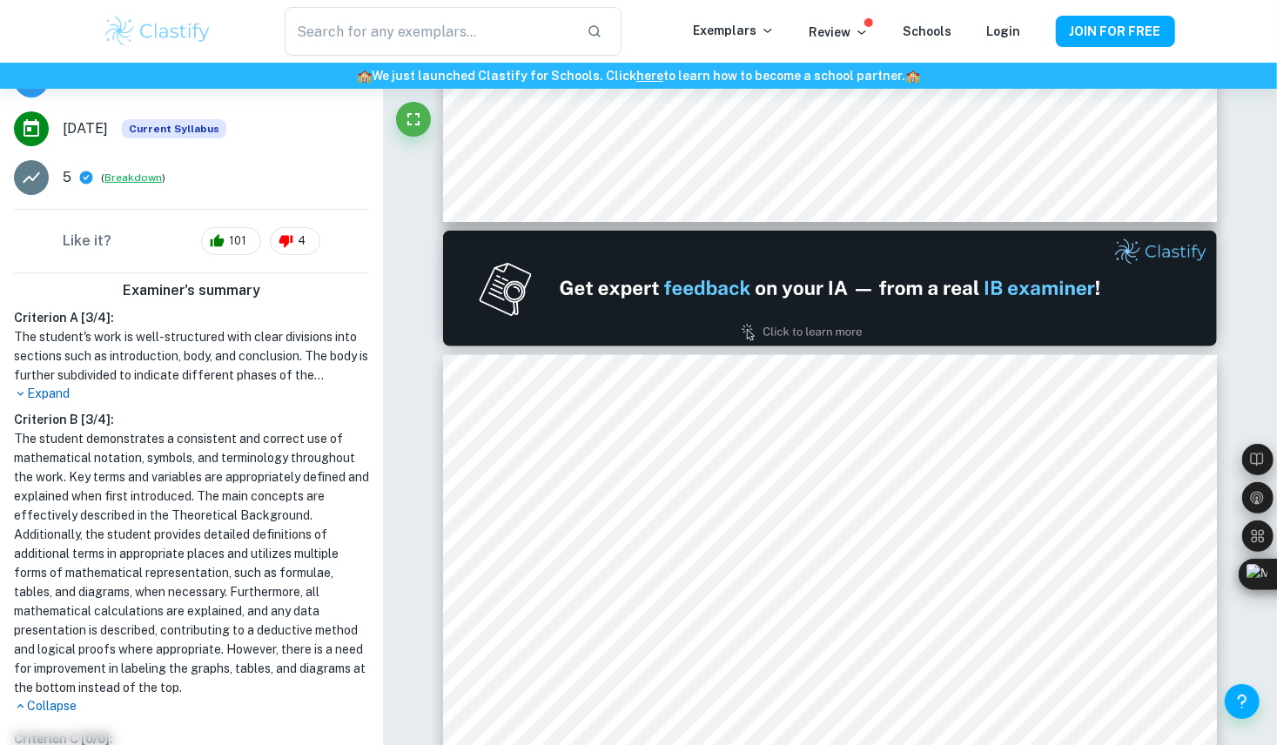
click at [123, 178] on button "Breakdown" at bounding box center [132, 178] width 57 height 16
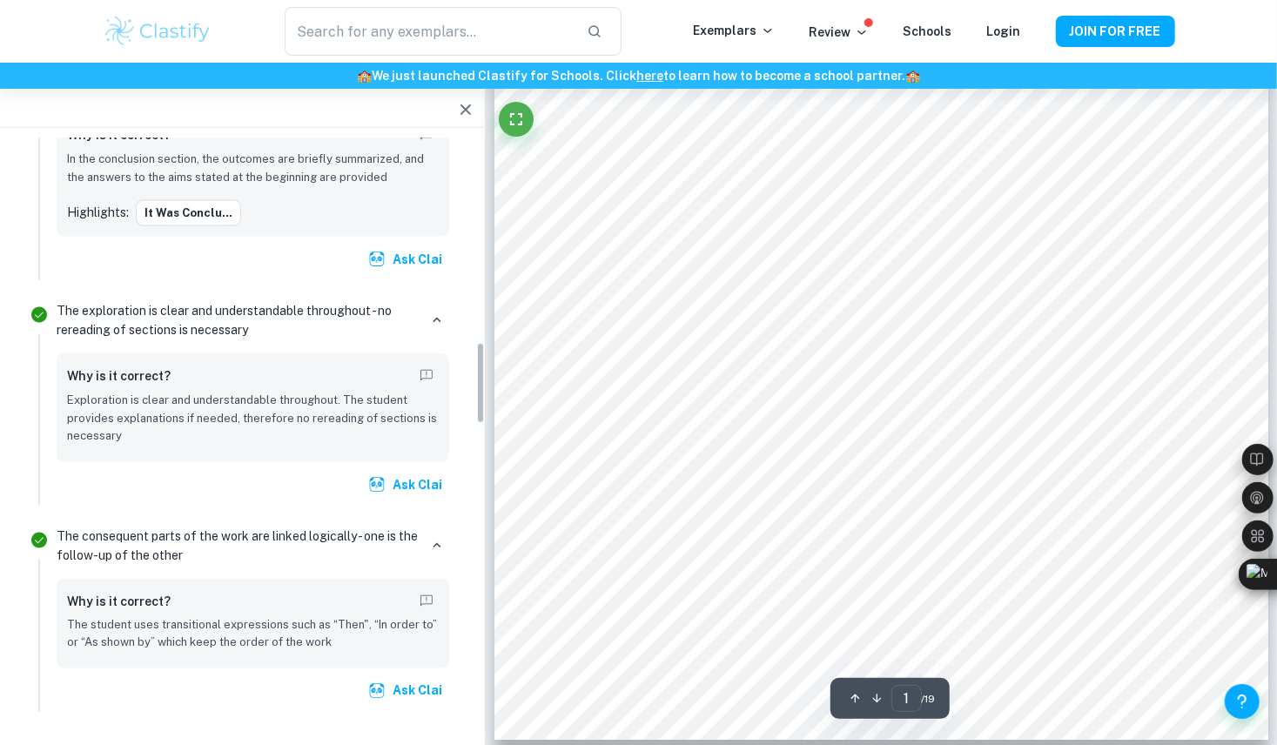
scroll to position [1607, 0]
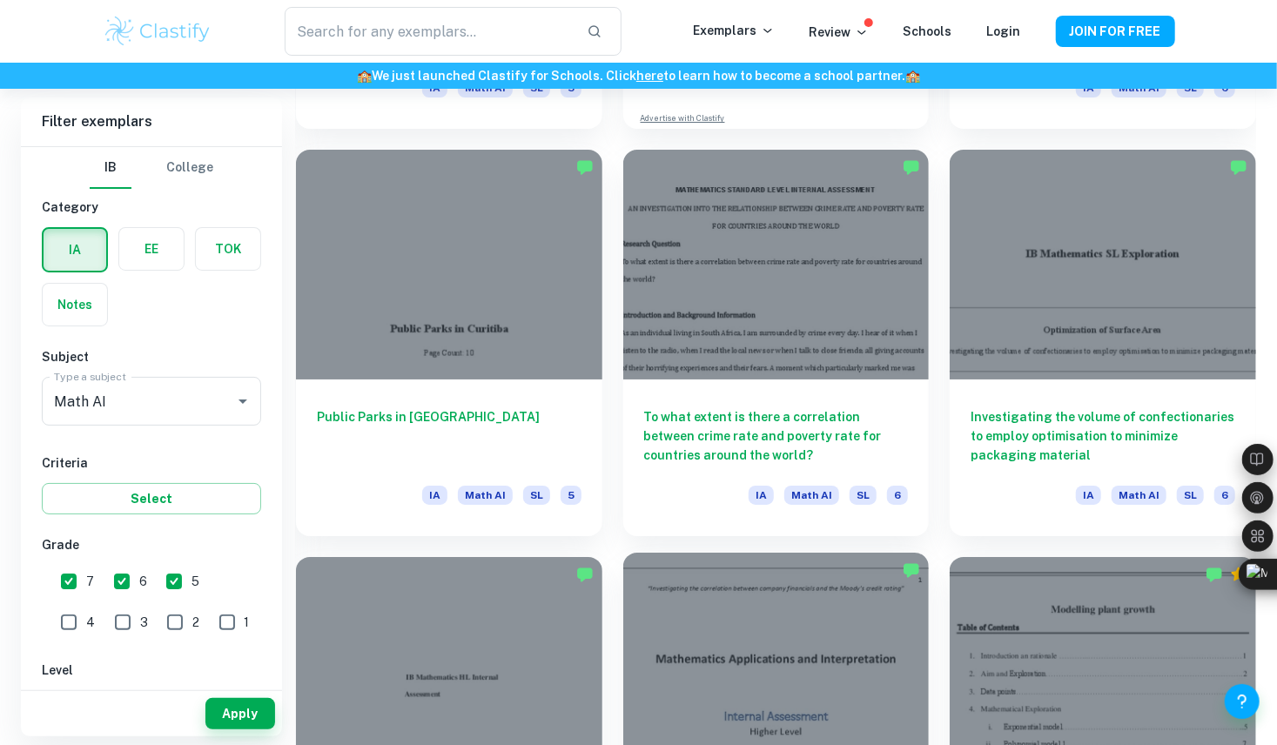
scroll to position [3693, 0]
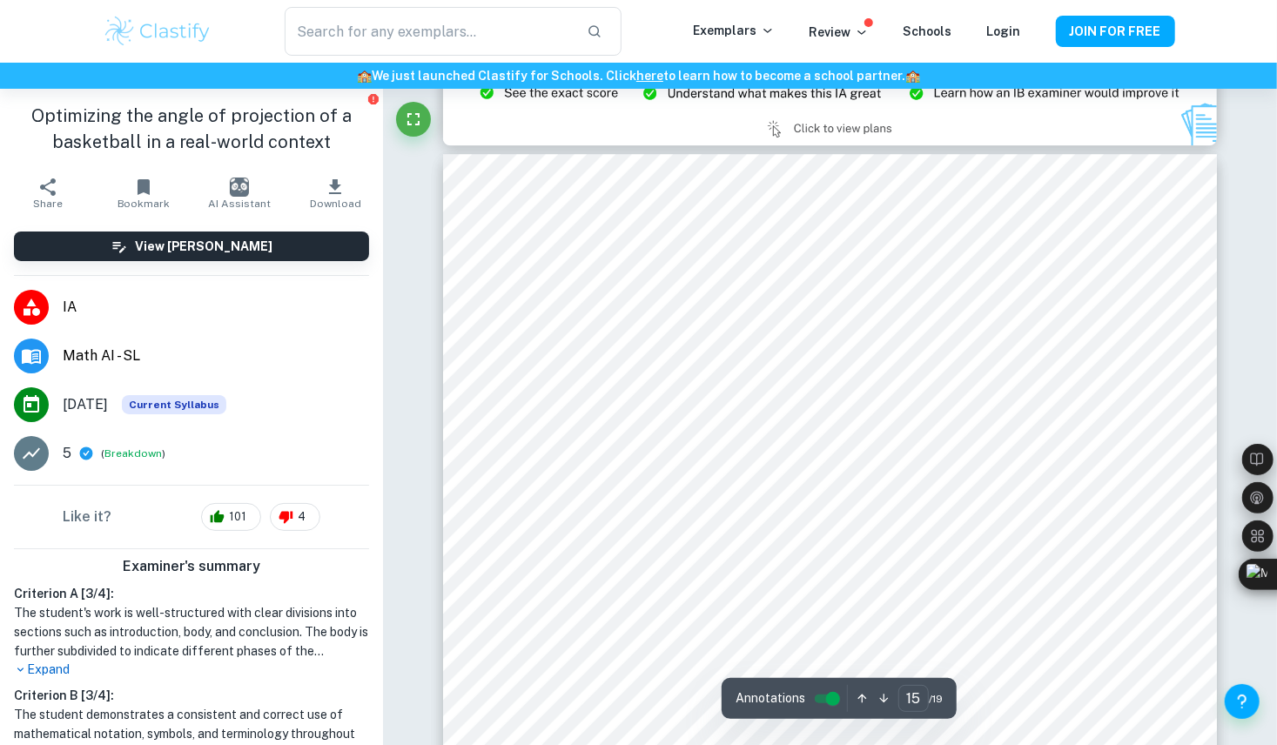
scroll to position [14427, 0]
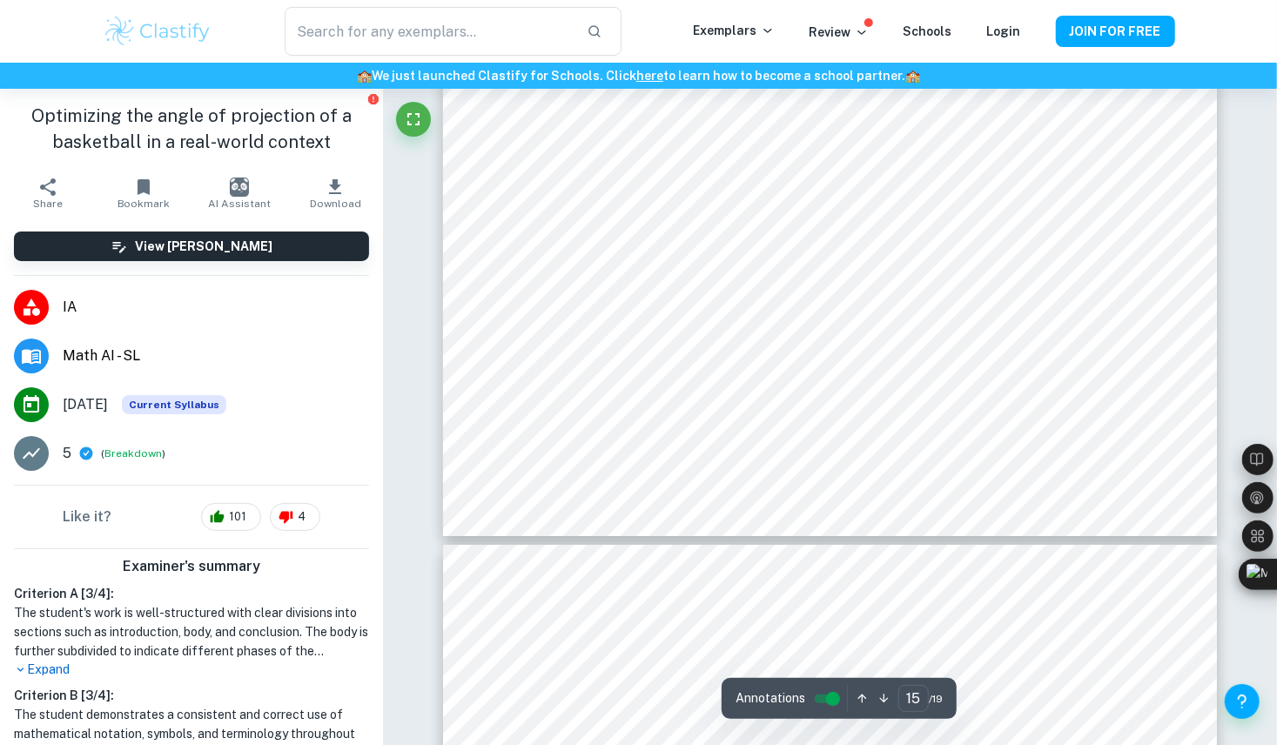
type input "16"
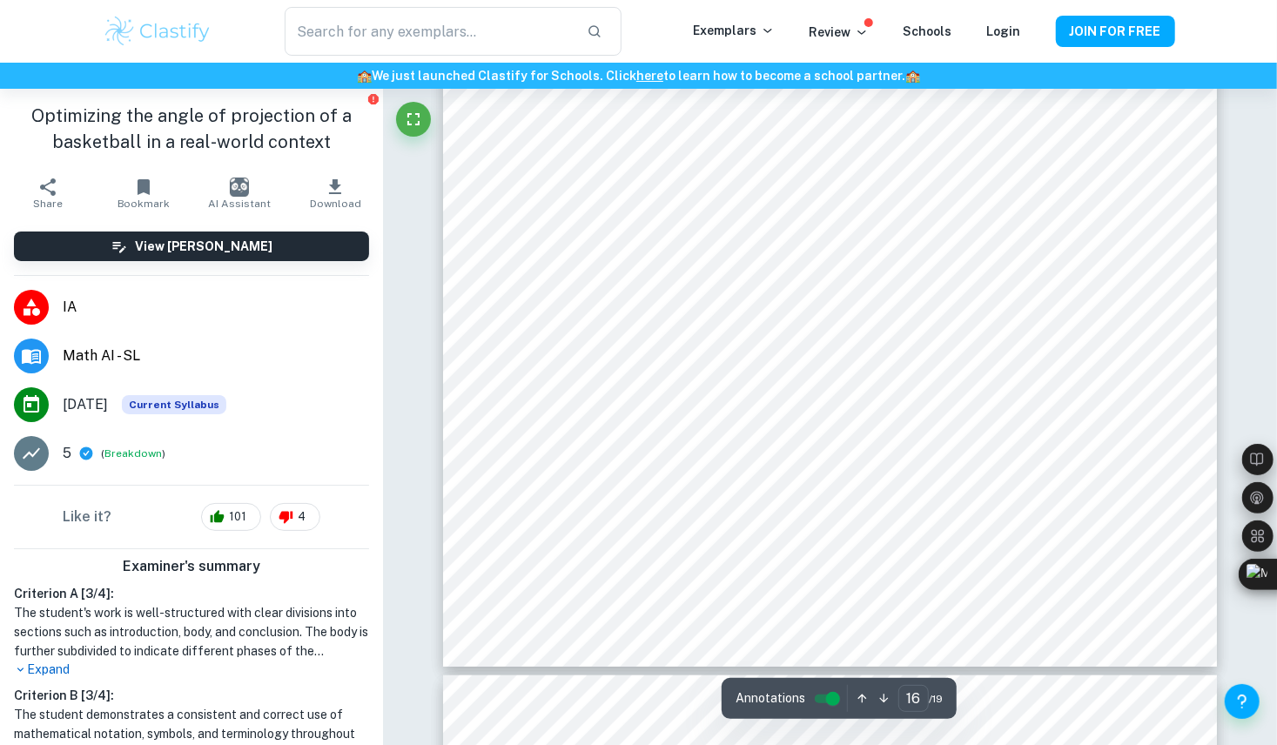
scroll to position [16103, 0]
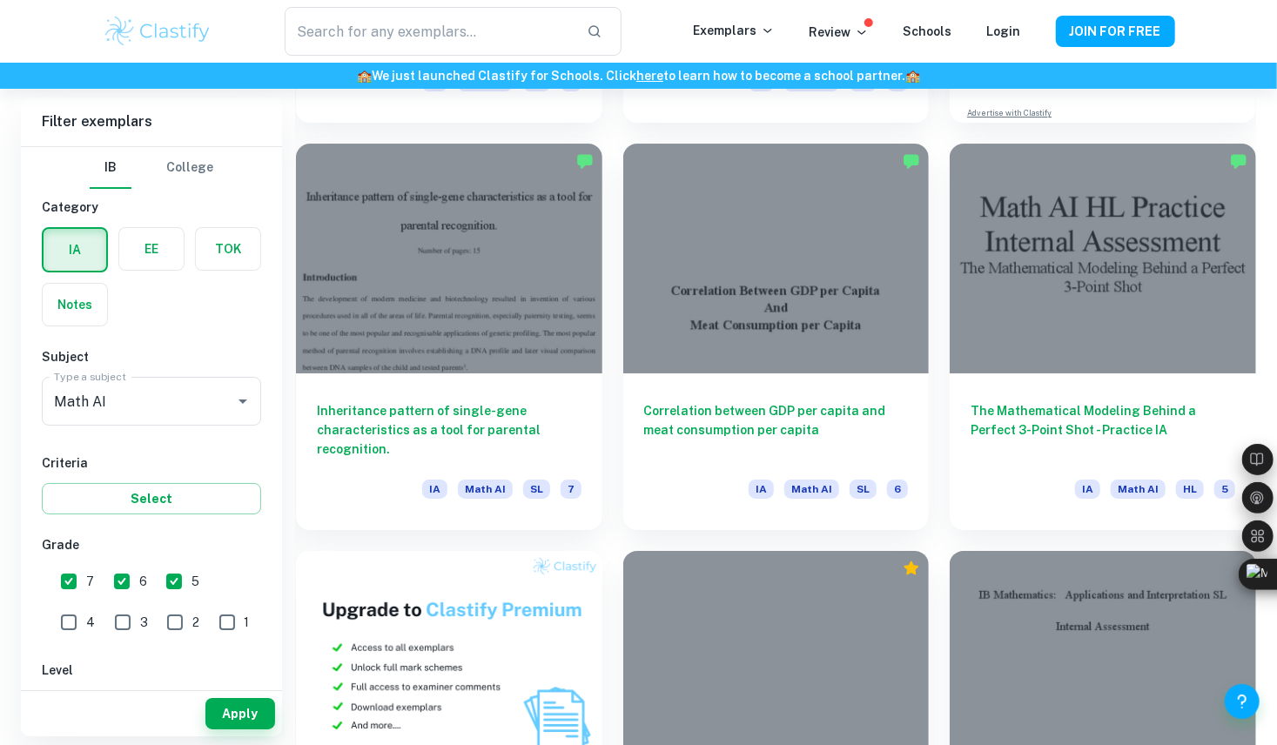
scroll to position [7364, 0]
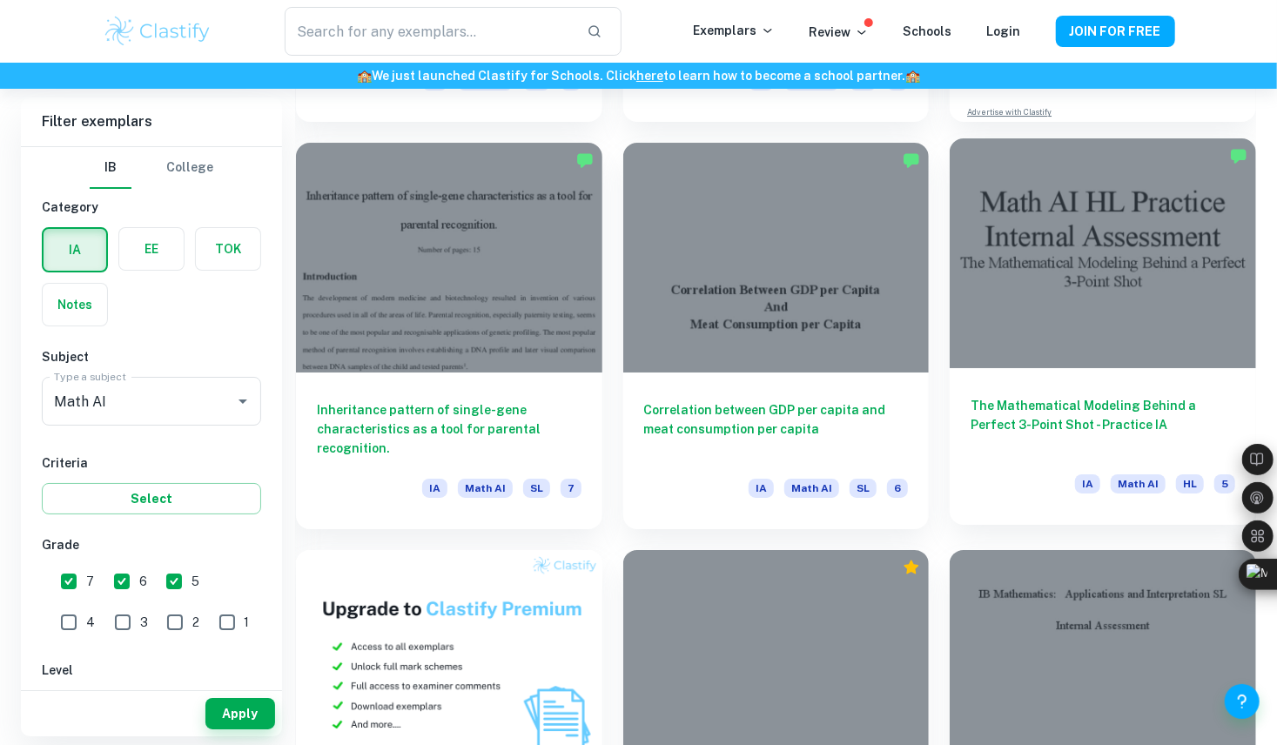
click at [1074, 342] on div at bounding box center [1103, 253] width 306 height 230
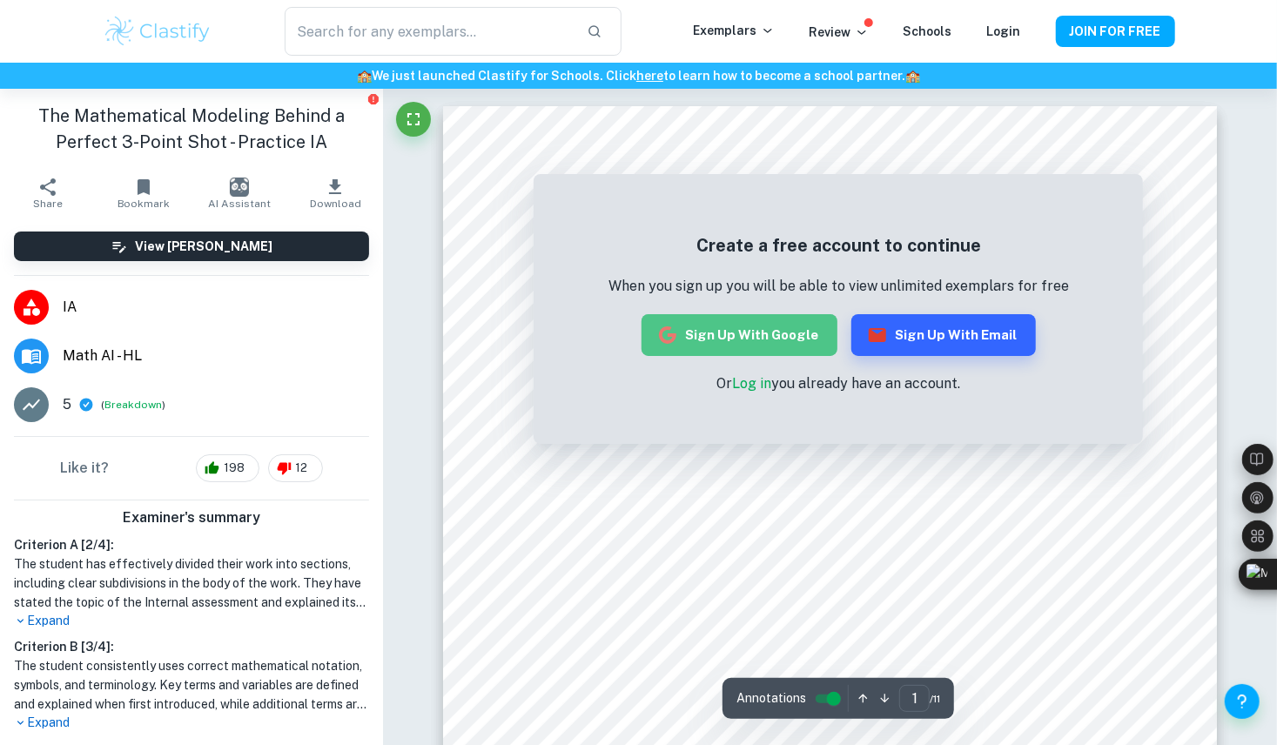
click at [777, 338] on button "Sign up with Google" at bounding box center [739, 335] width 196 height 42
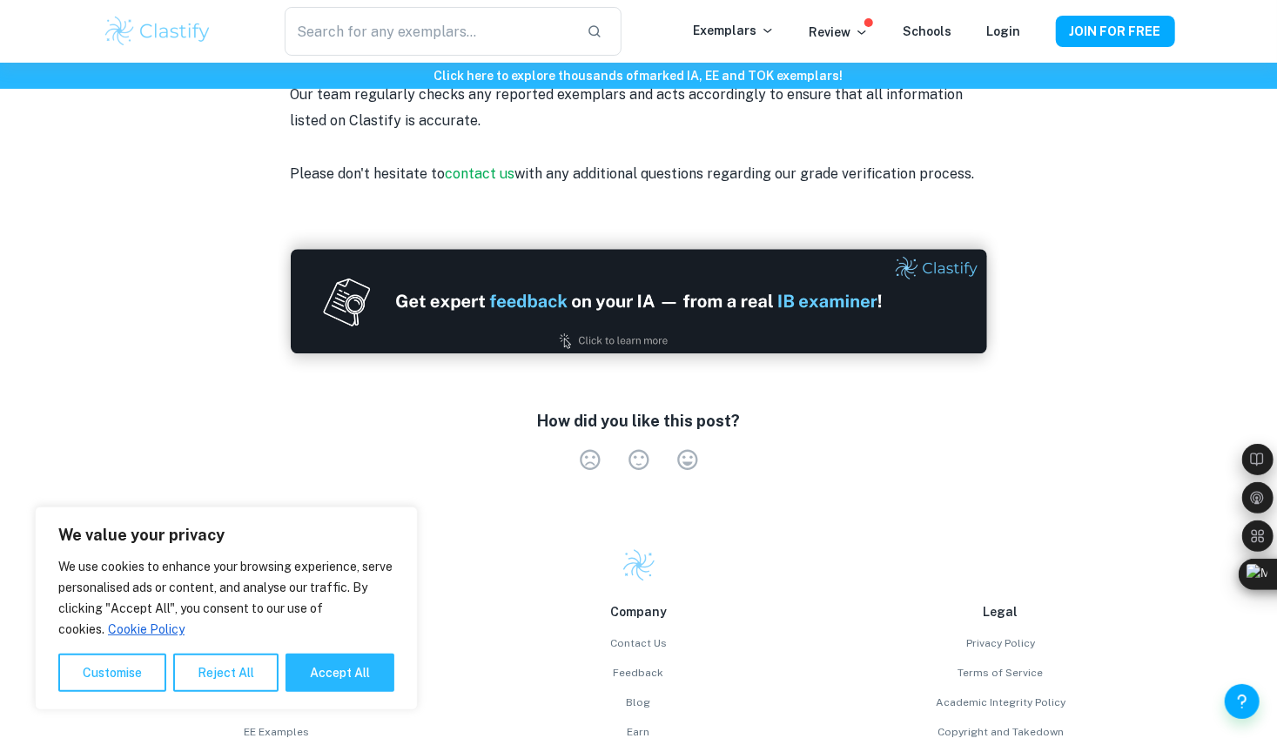
scroll to position [2545, 0]
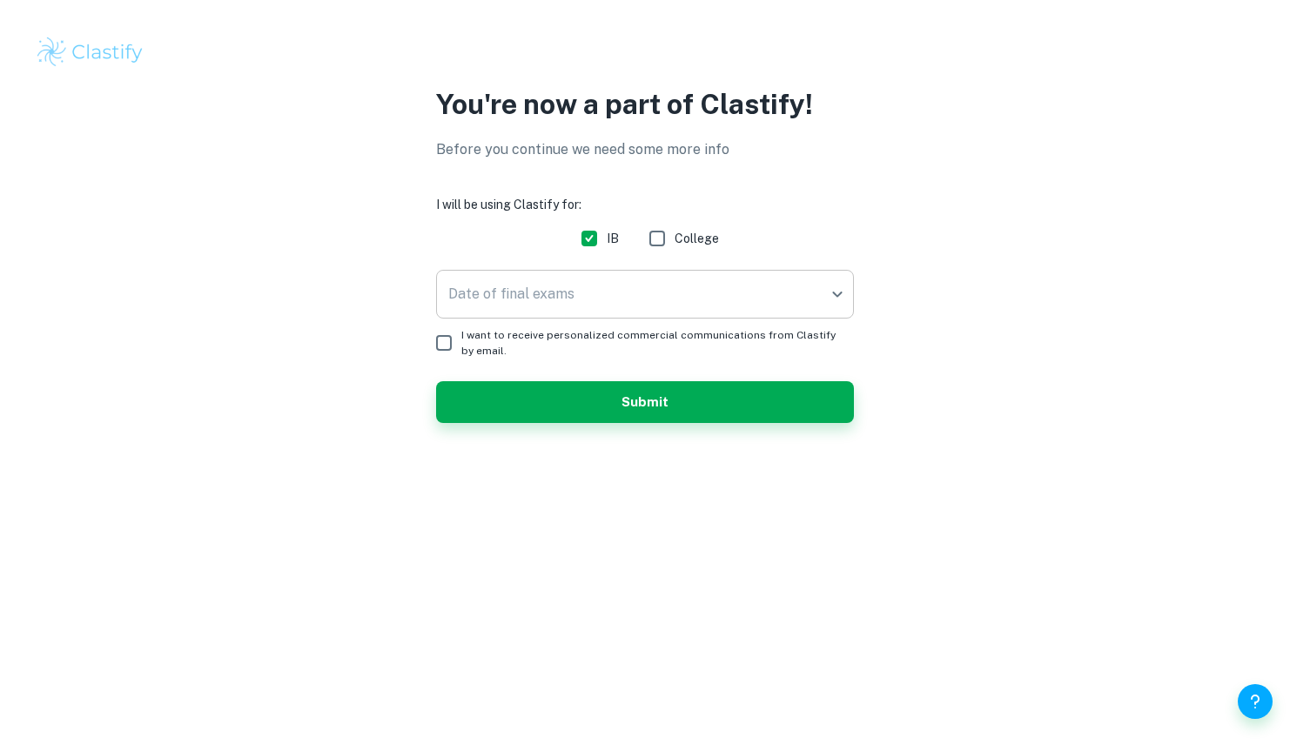
click at [645, 299] on body "We value your privacy We use cookies to enhance your browsing experience, serve…" at bounding box center [645, 372] width 1290 height 745
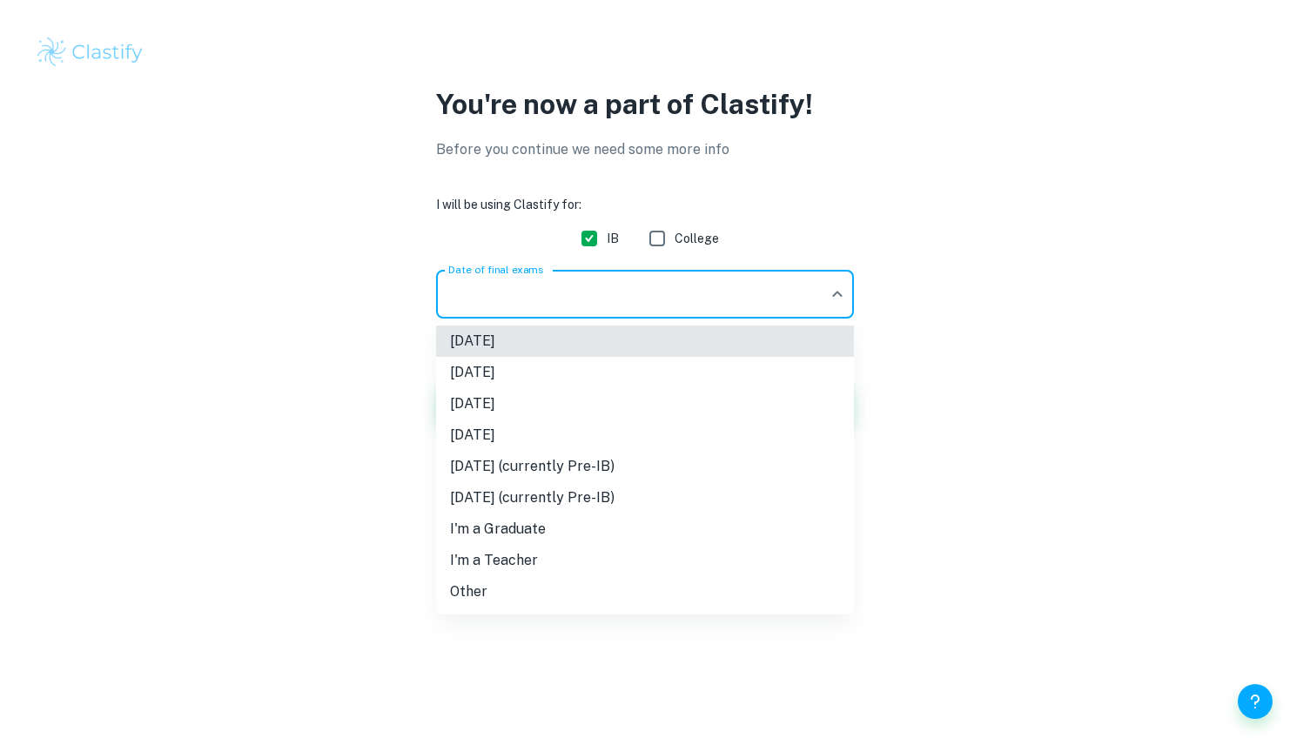
click at [574, 373] on li "November 2025" at bounding box center [645, 372] width 418 height 31
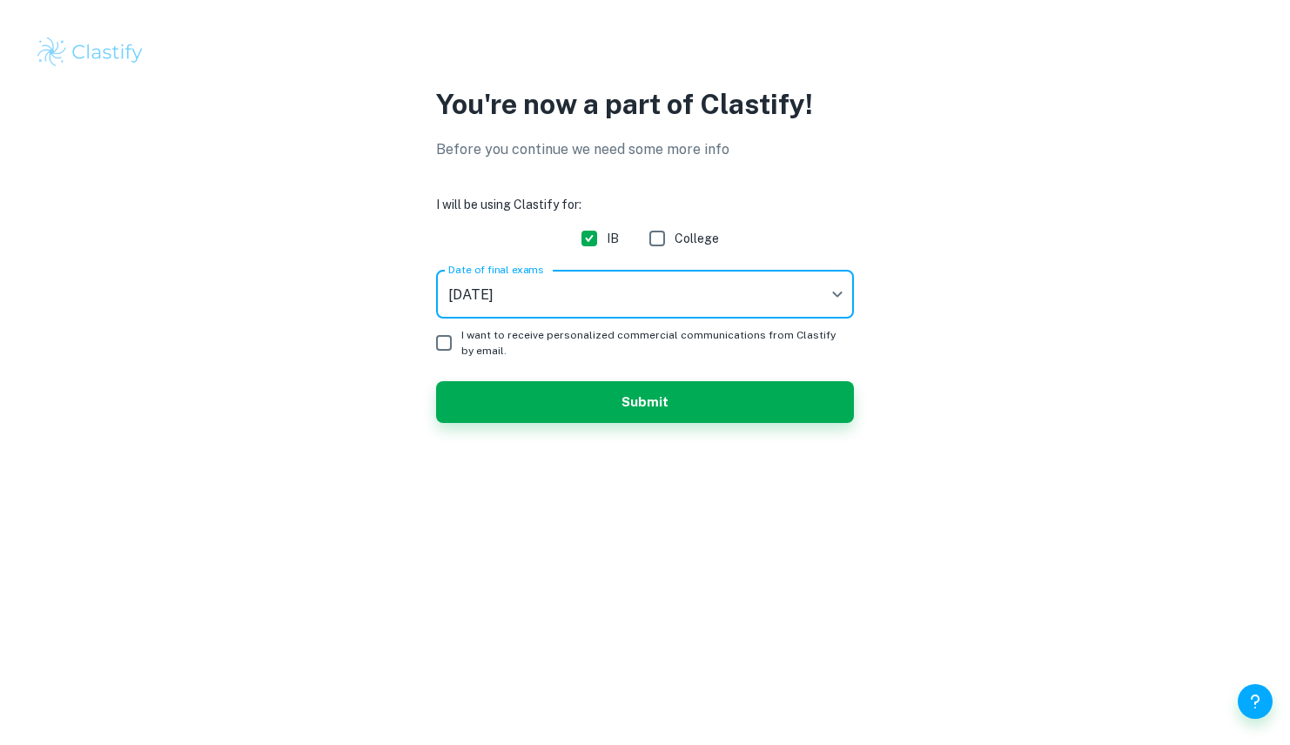
click at [526, 292] on body "We value your privacy We use cookies to enhance your browsing experience, serve…" at bounding box center [645, 372] width 1290 height 745
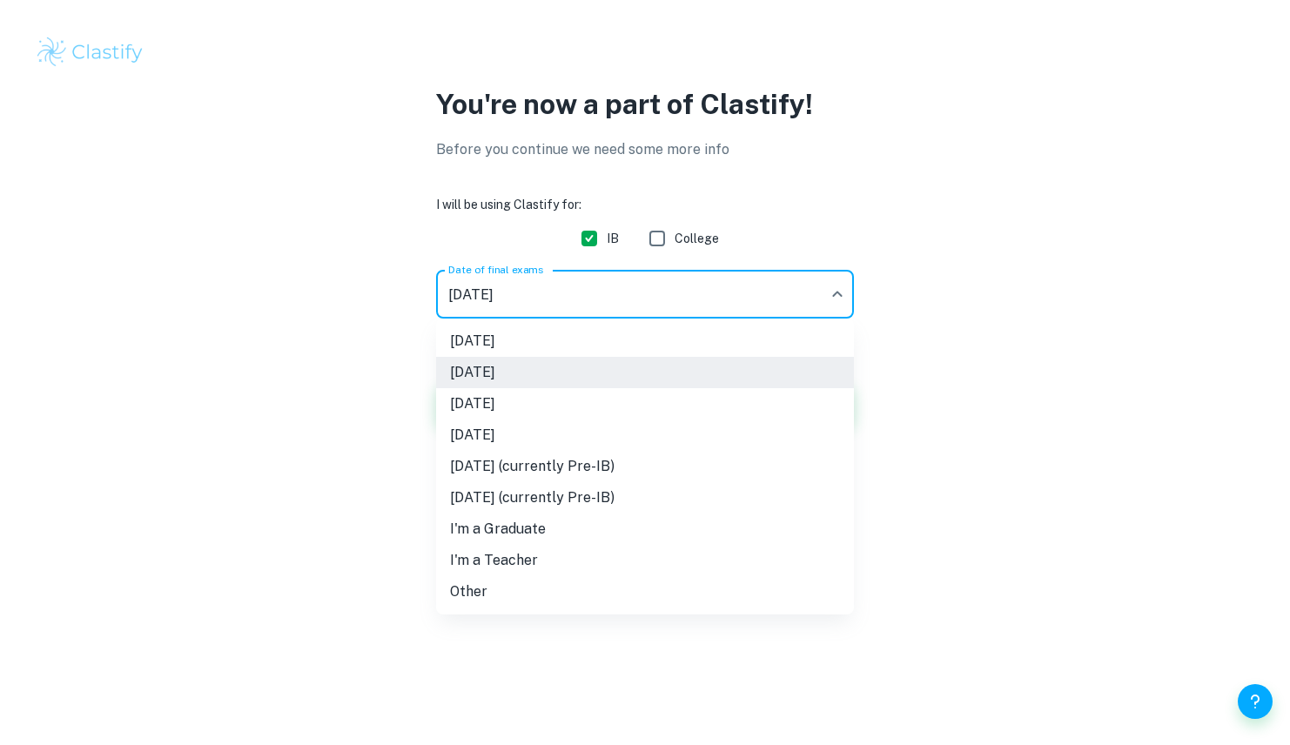
click at [506, 427] on li "November 2026" at bounding box center [645, 434] width 418 height 31
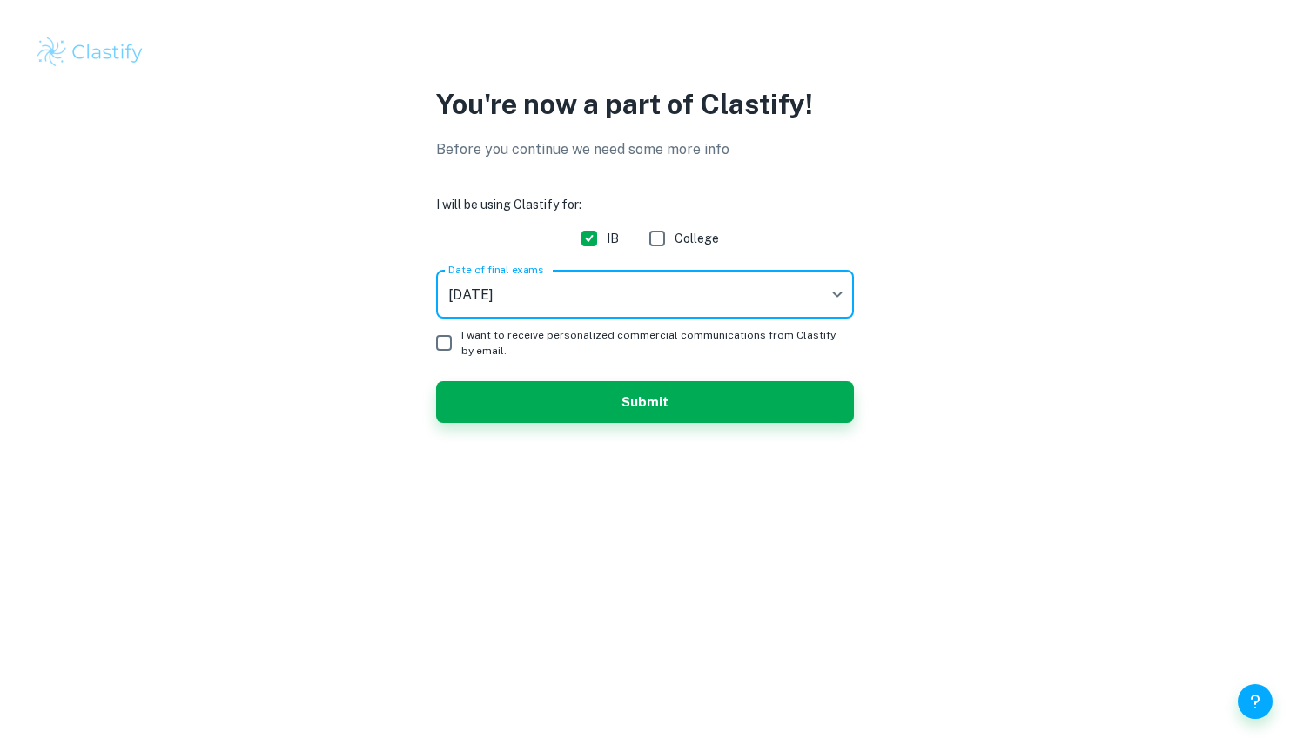
click at [507, 301] on body "We value your privacy We use cookies to enhance your browsing experience, serve…" at bounding box center [645, 372] width 1290 height 745
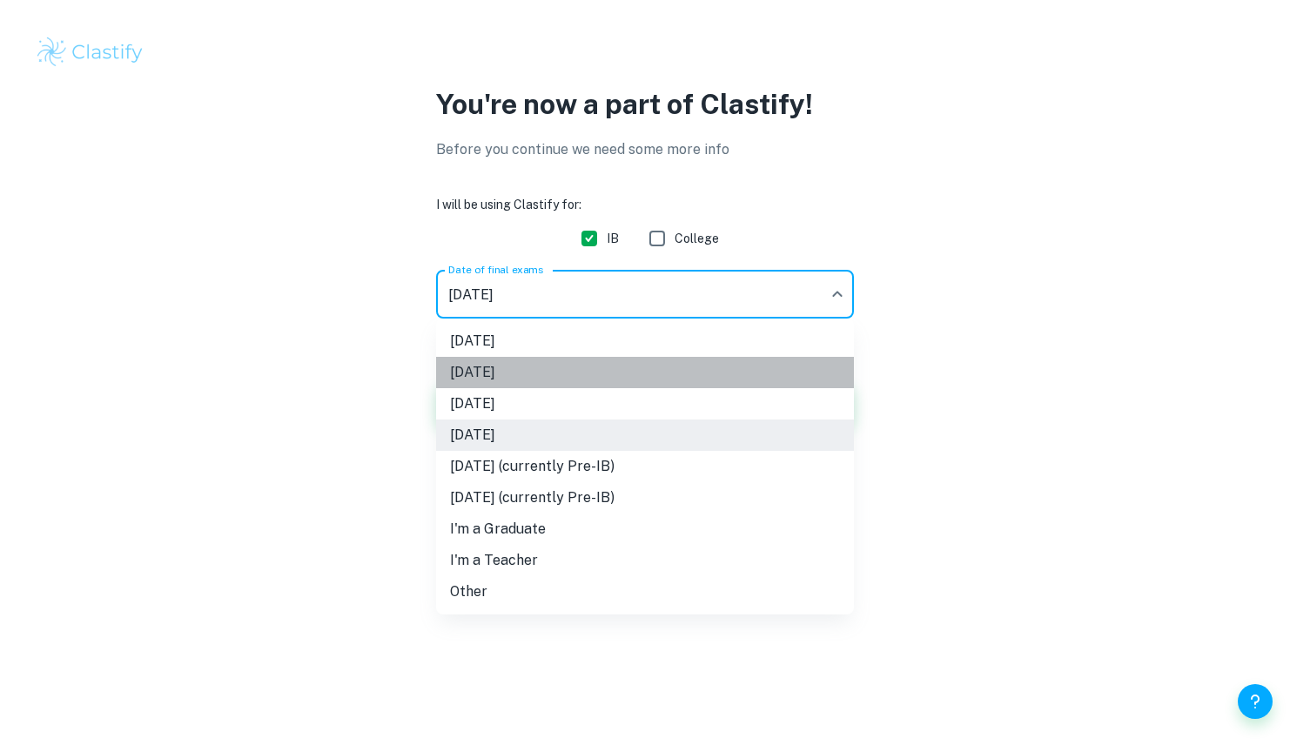
click at [507, 368] on li "November 2025" at bounding box center [645, 372] width 418 height 31
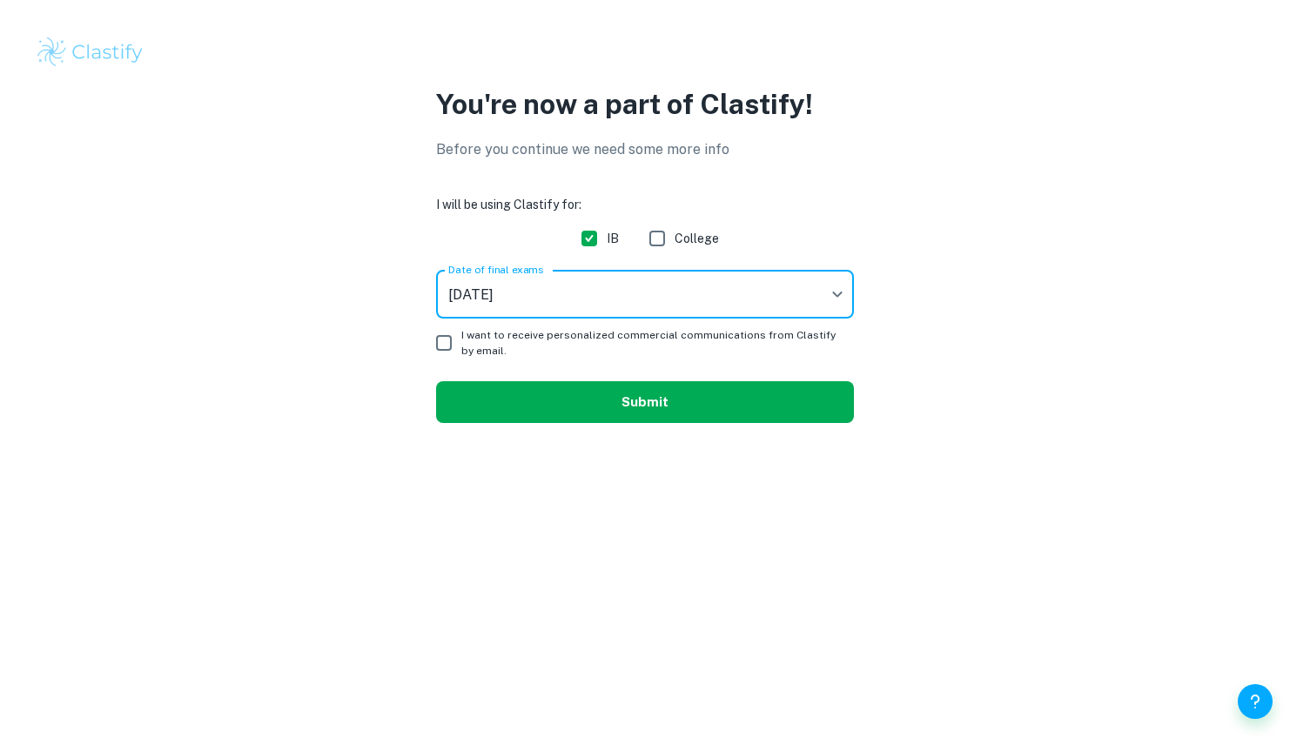
click at [569, 387] on button "Submit" at bounding box center [645, 402] width 418 height 42
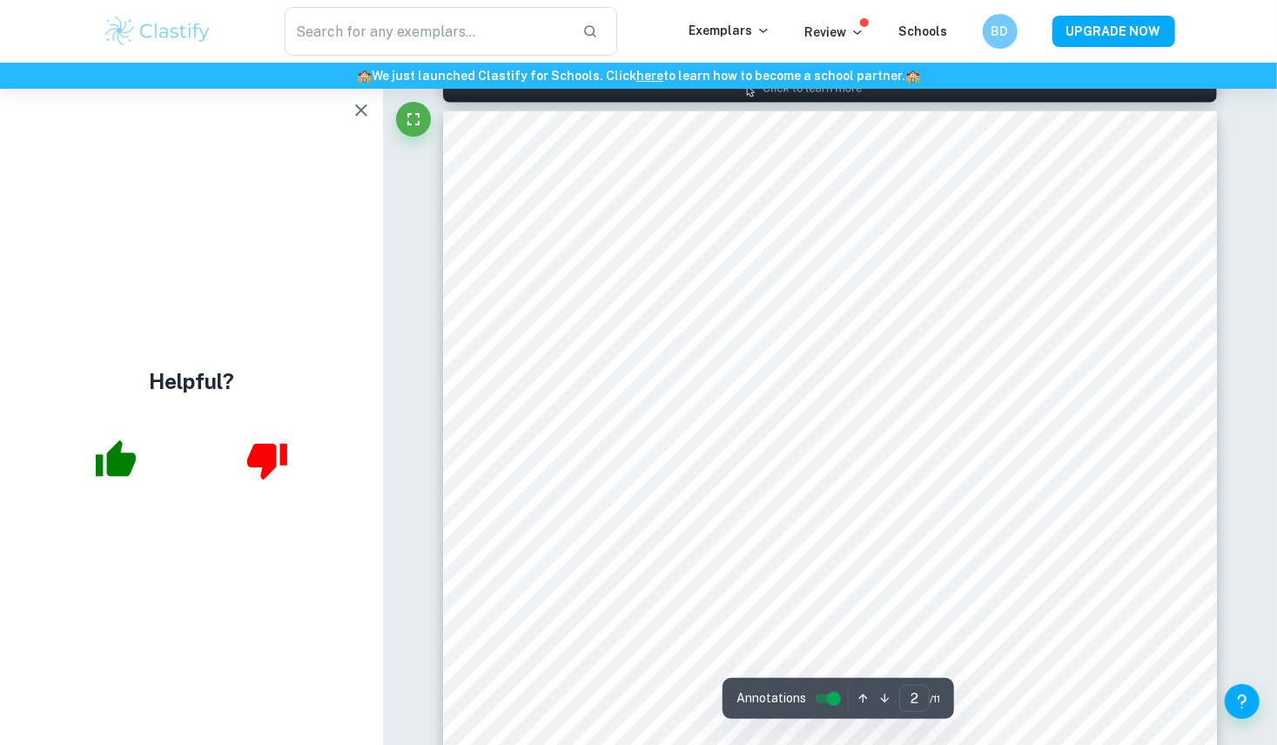
scroll to position [1127, 0]
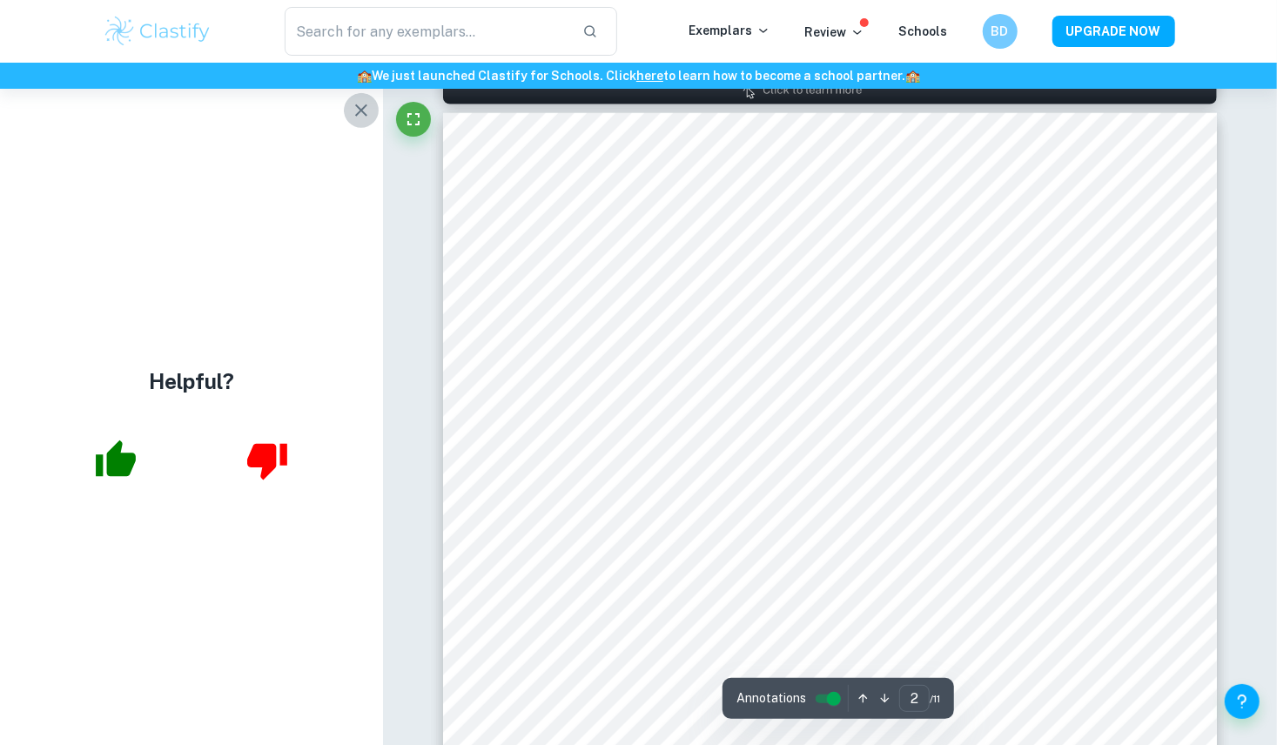
click at [363, 115] on icon "button" at bounding box center [361, 110] width 21 height 21
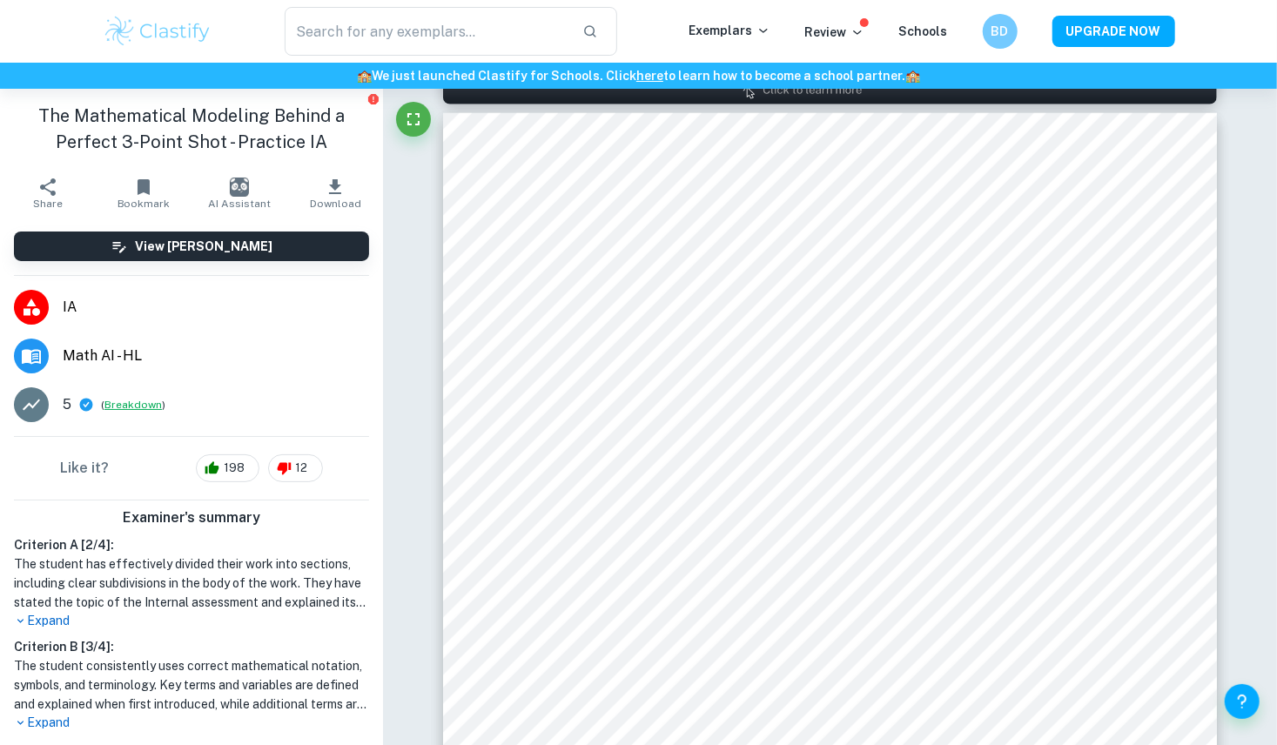
scroll to position [270, 0]
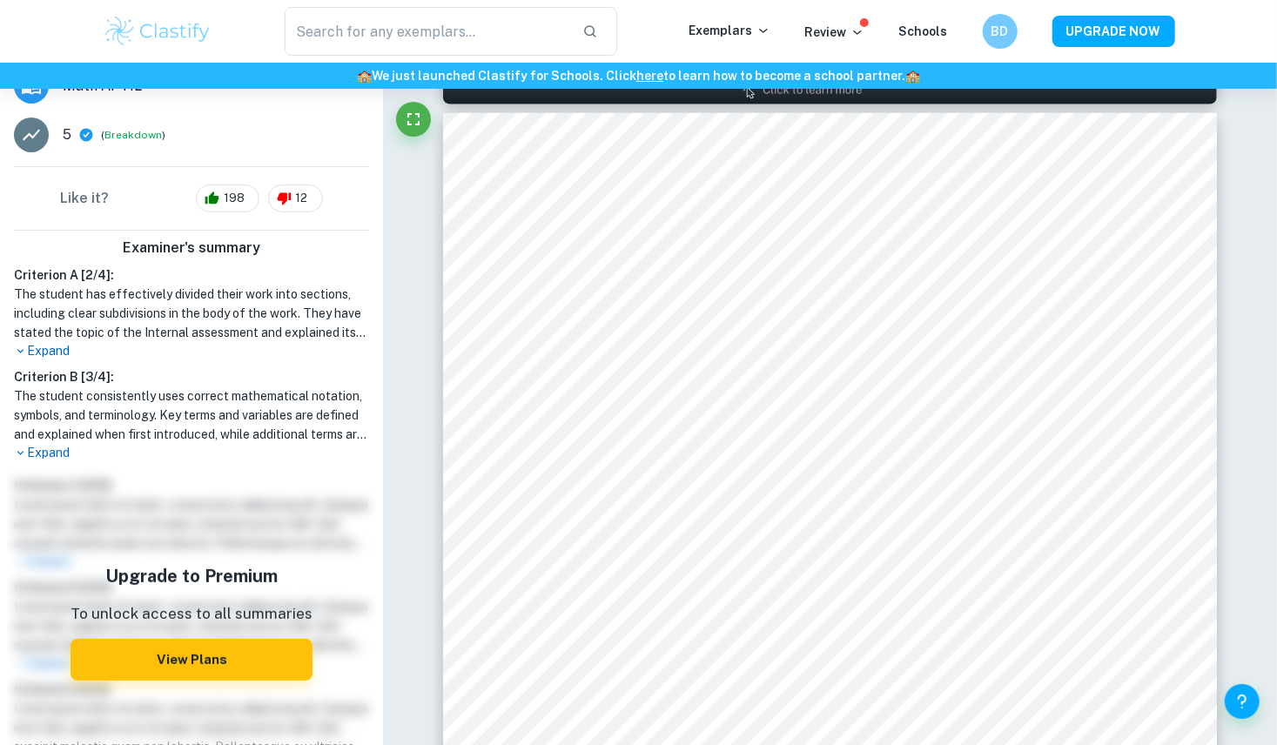
click at [50, 350] on p "Expand" at bounding box center [191, 351] width 355 height 18
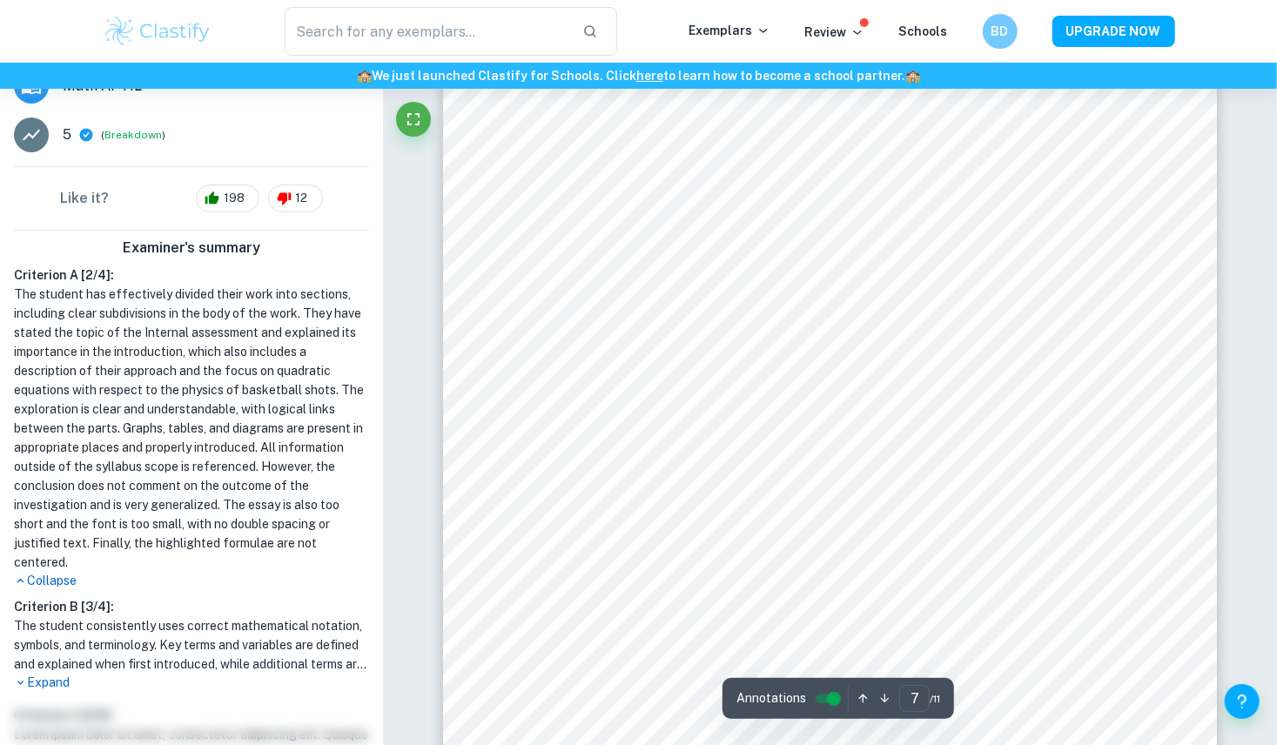
scroll to position [6592, 0]
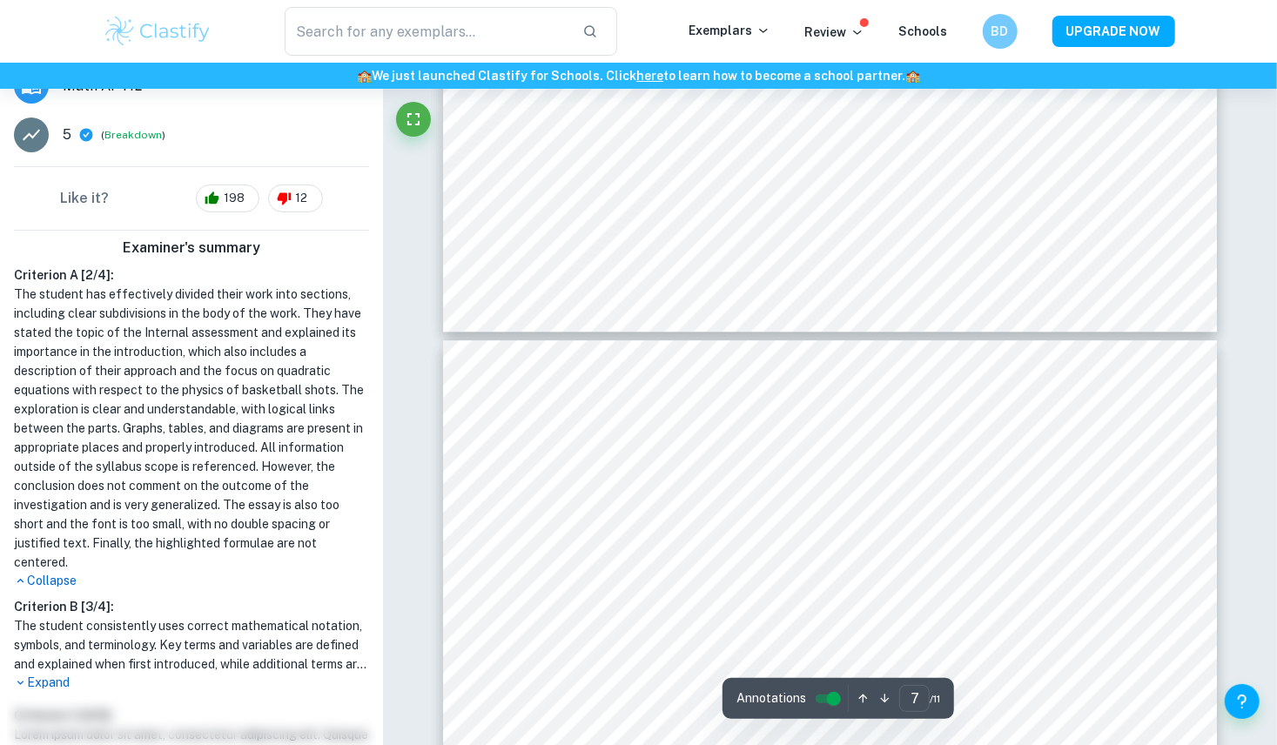
type input "8"
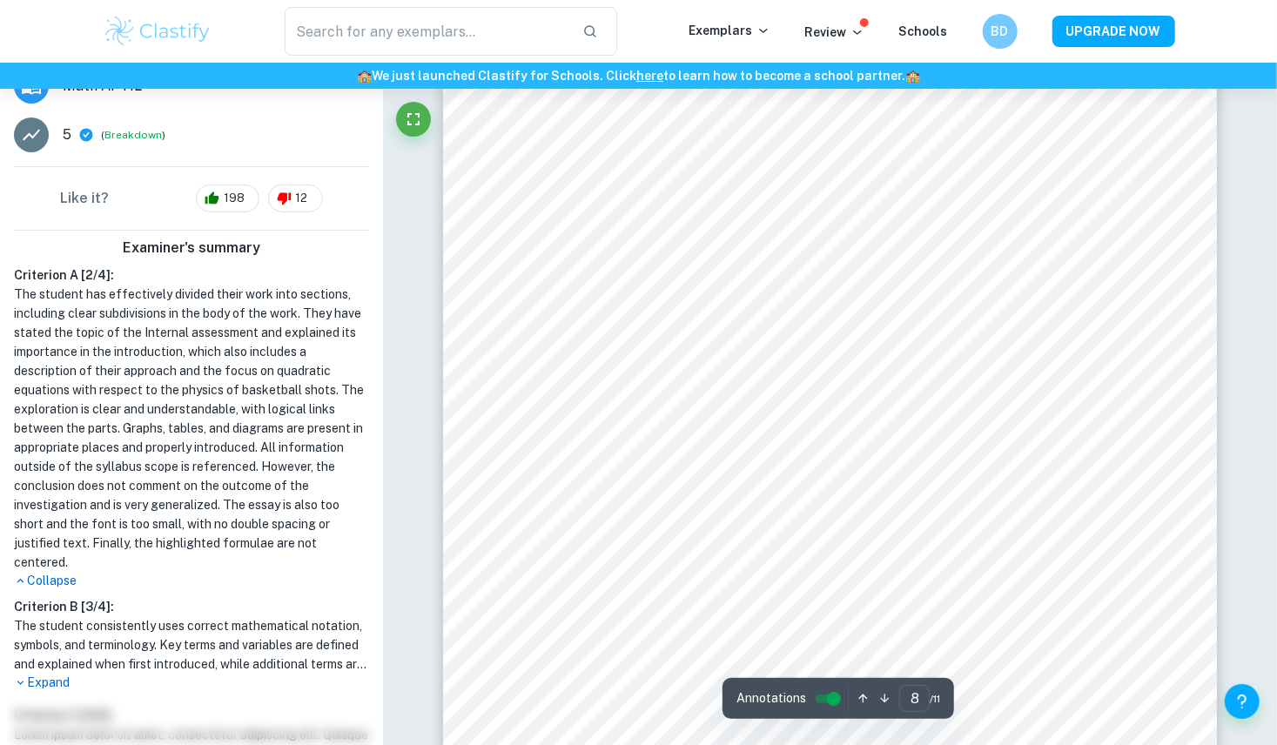
scroll to position [7532, 0]
click at [607, 464] on div at bounding box center [622, 456] width 131 height 21
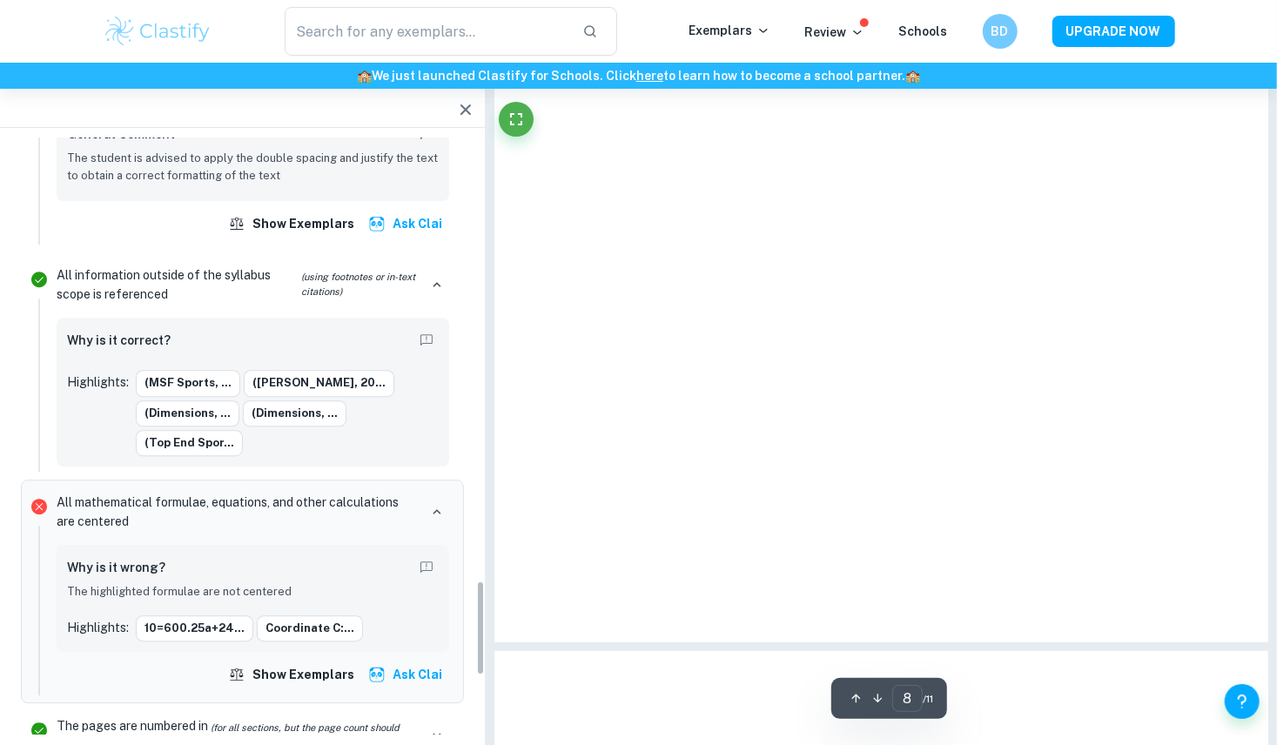
scroll to position [2762, 0]
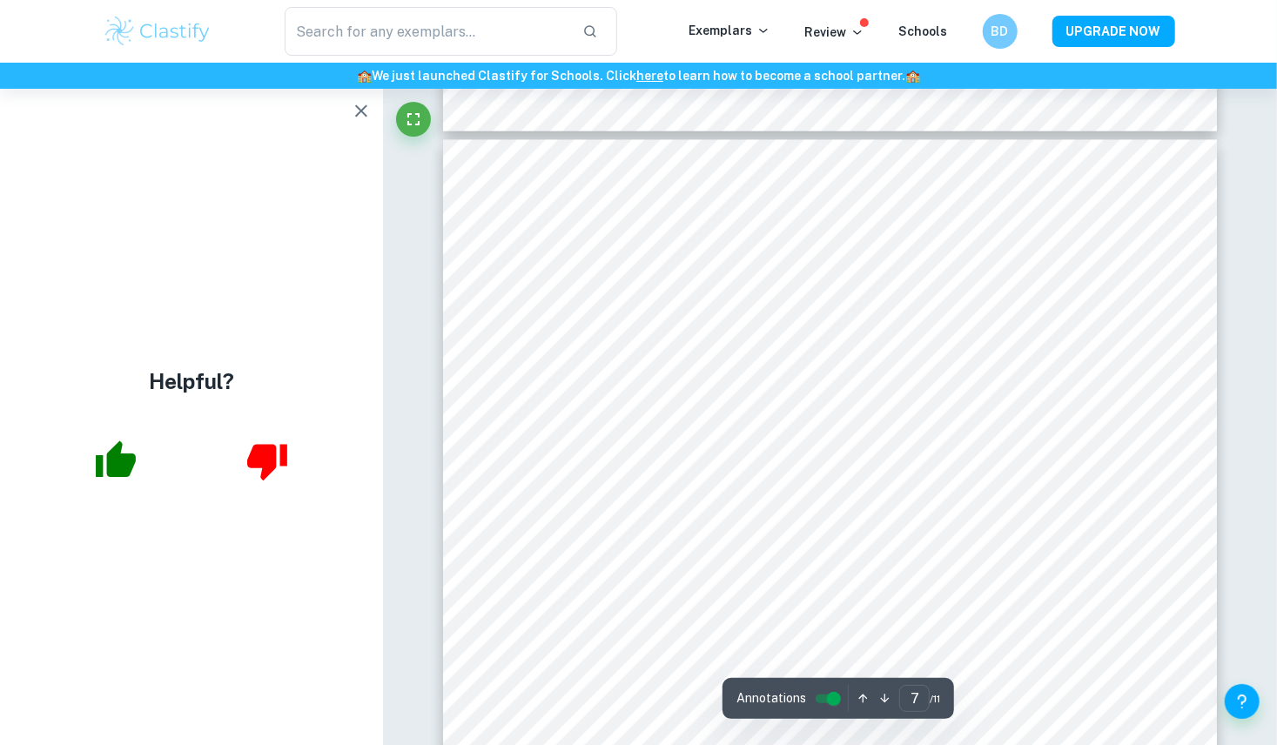
scroll to position [5975, 0]
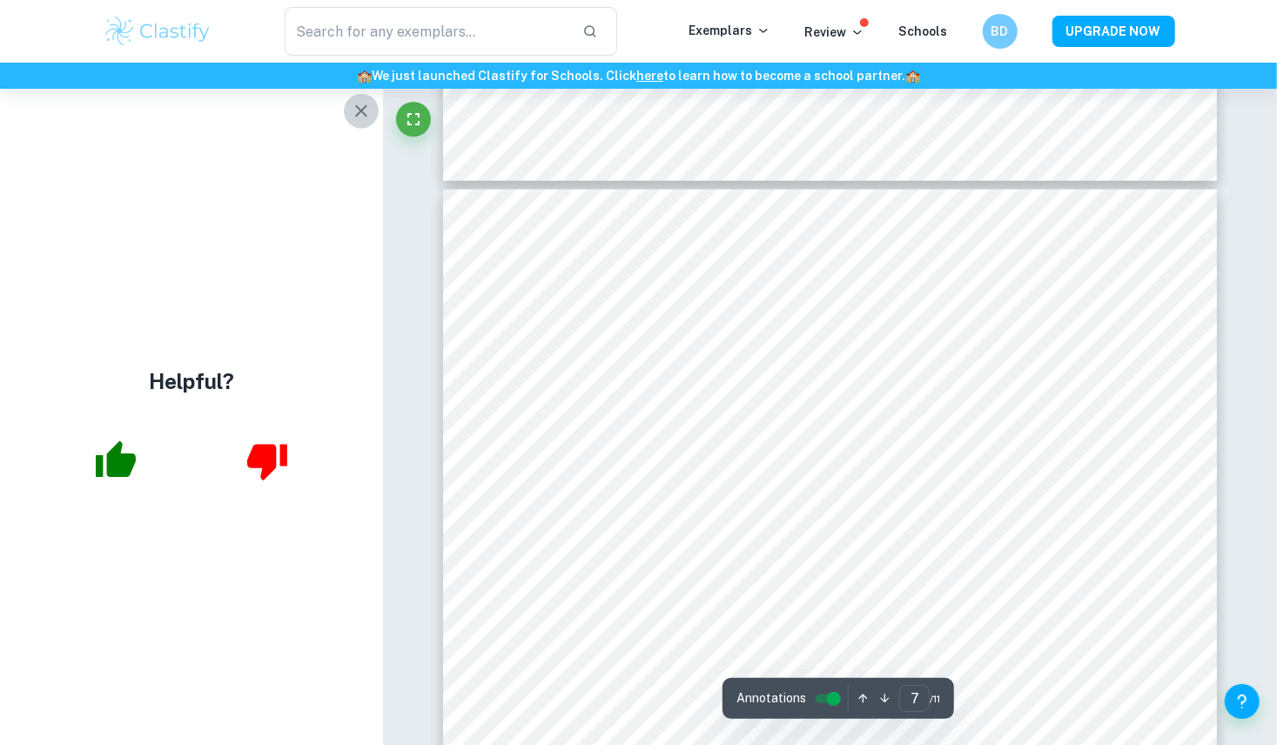
click at [364, 112] on icon "button" at bounding box center [361, 110] width 12 height 12
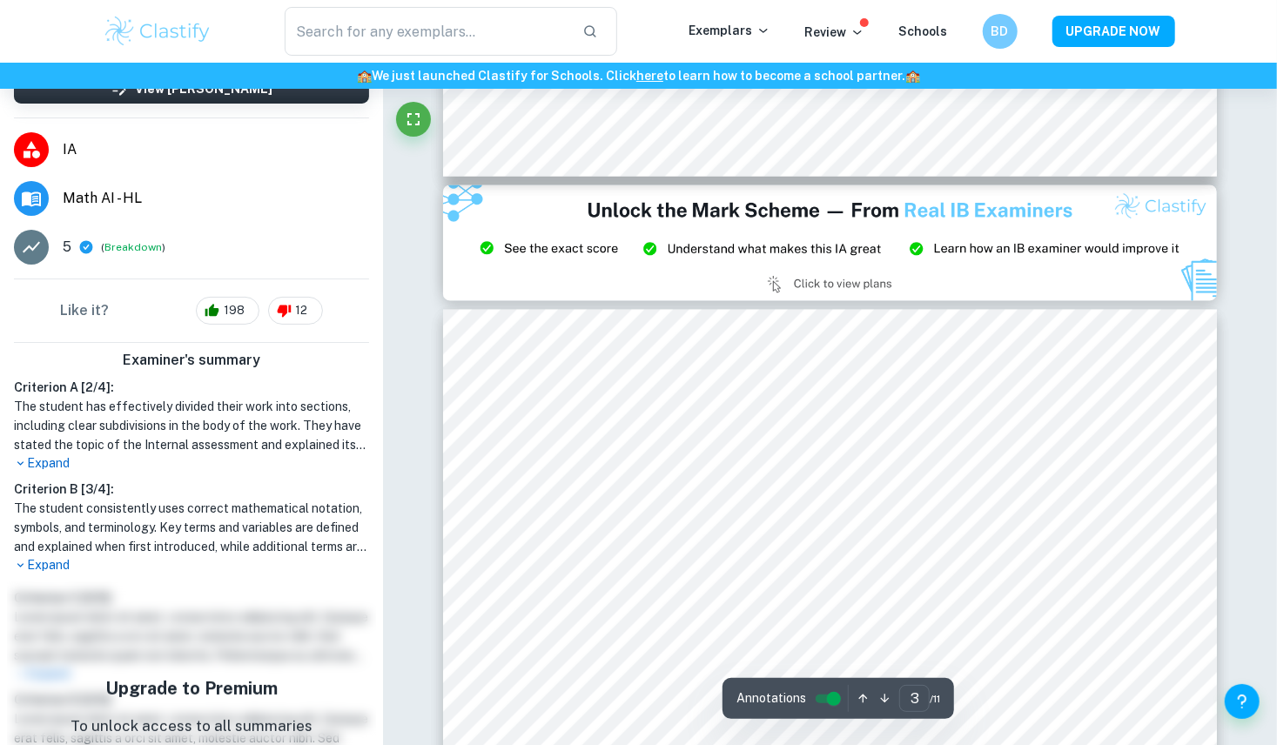
scroll to position [1944, 0]
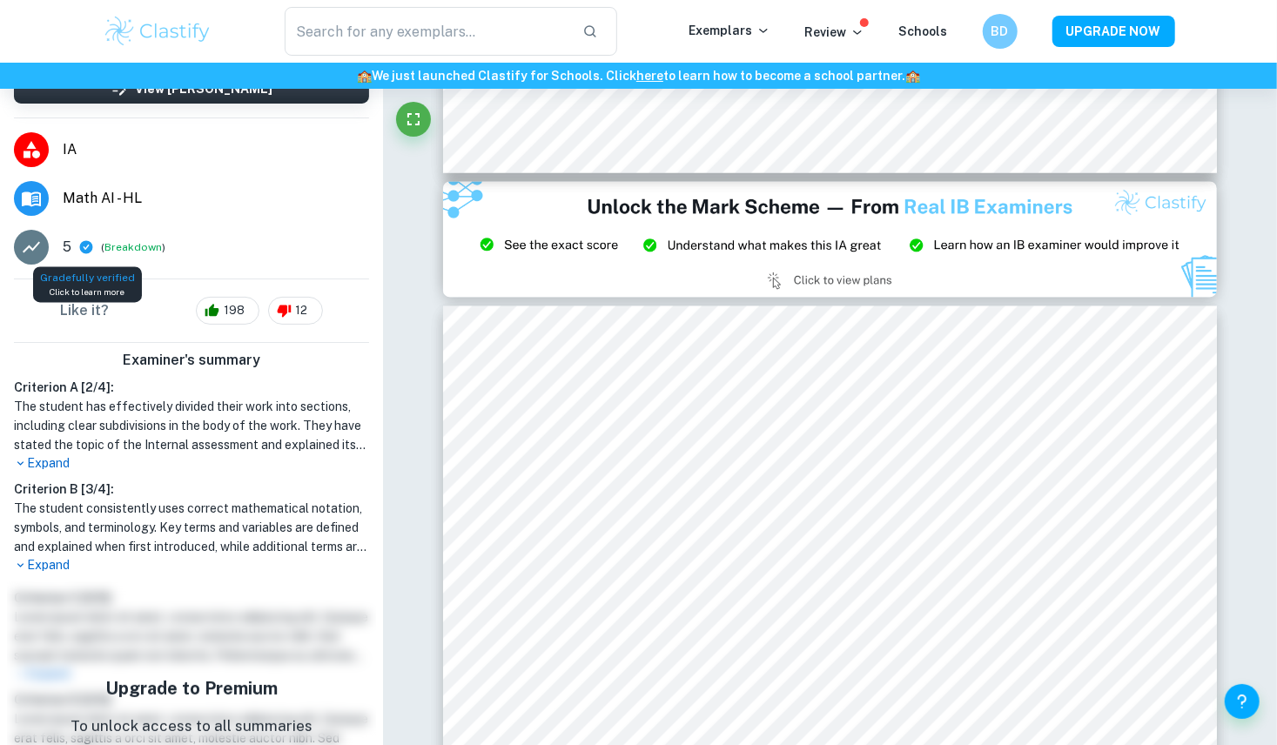
click at [83, 245] on icon at bounding box center [86, 246] width 13 height 13
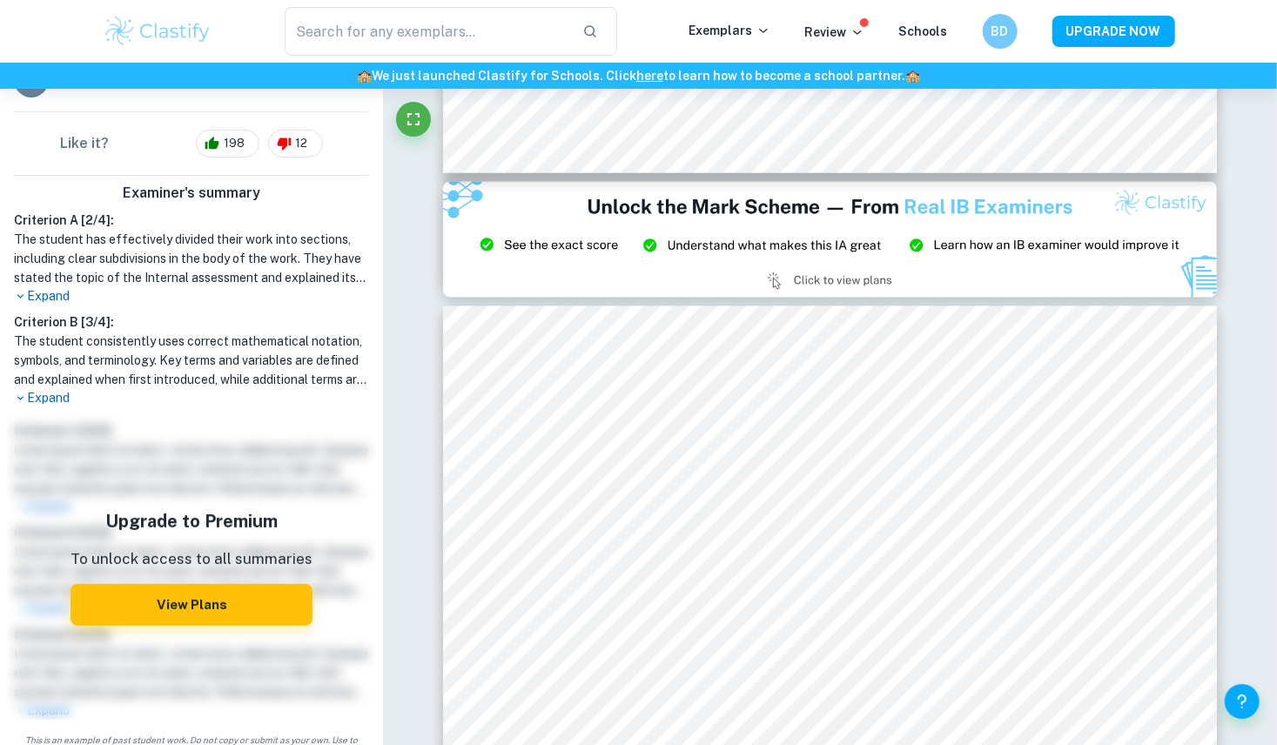
click at [53, 399] on p "Expand" at bounding box center [191, 397] width 355 height 18
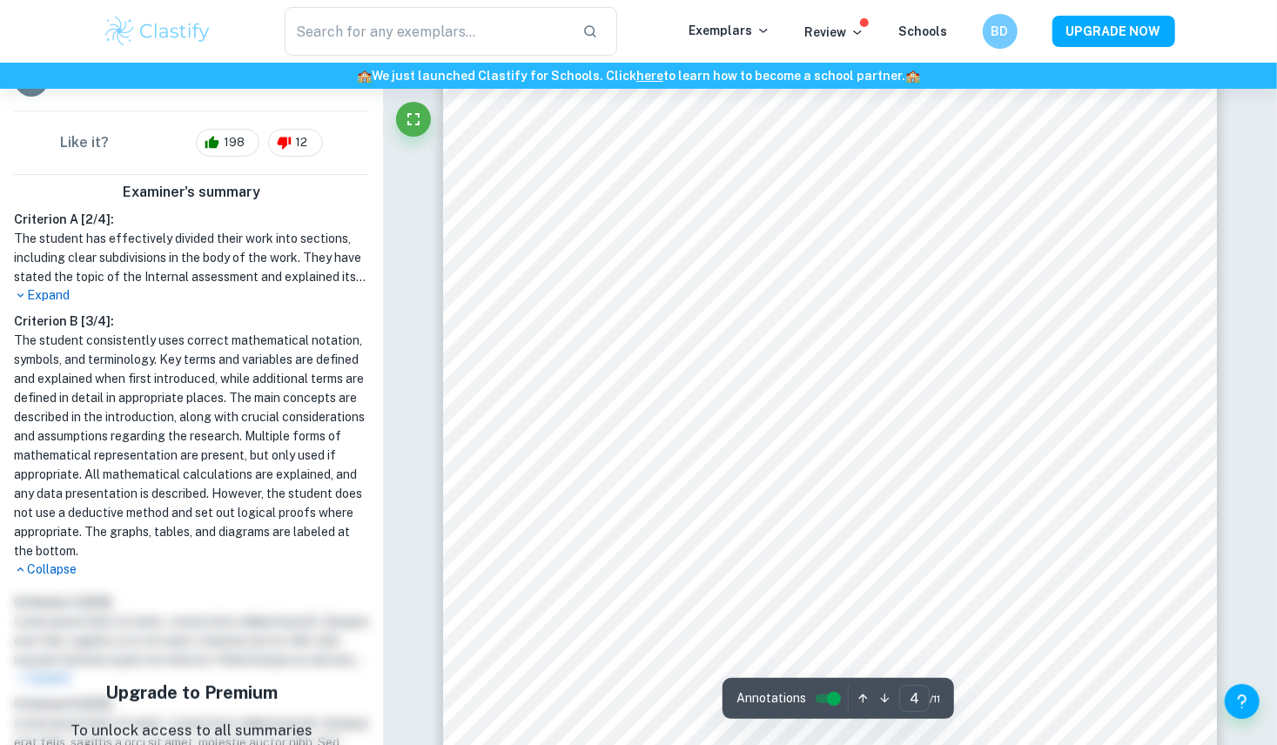
scroll to position [3575, 0]
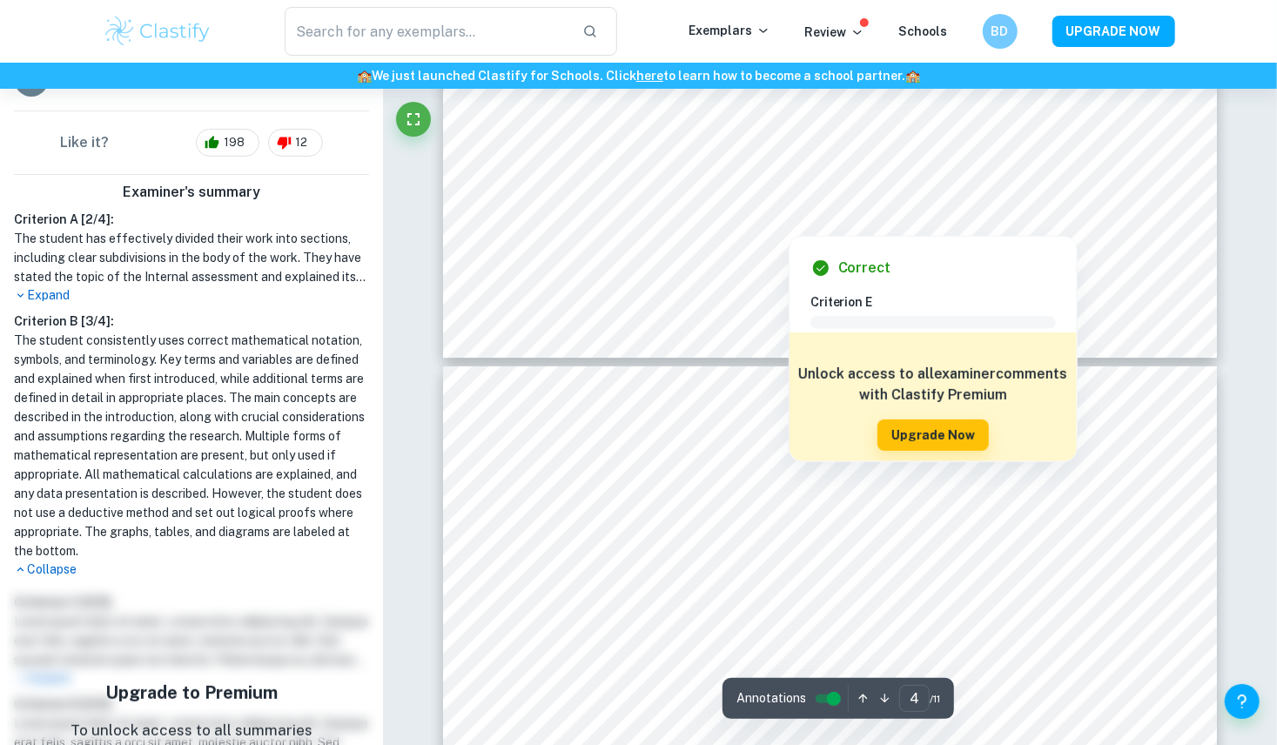
type input "5"
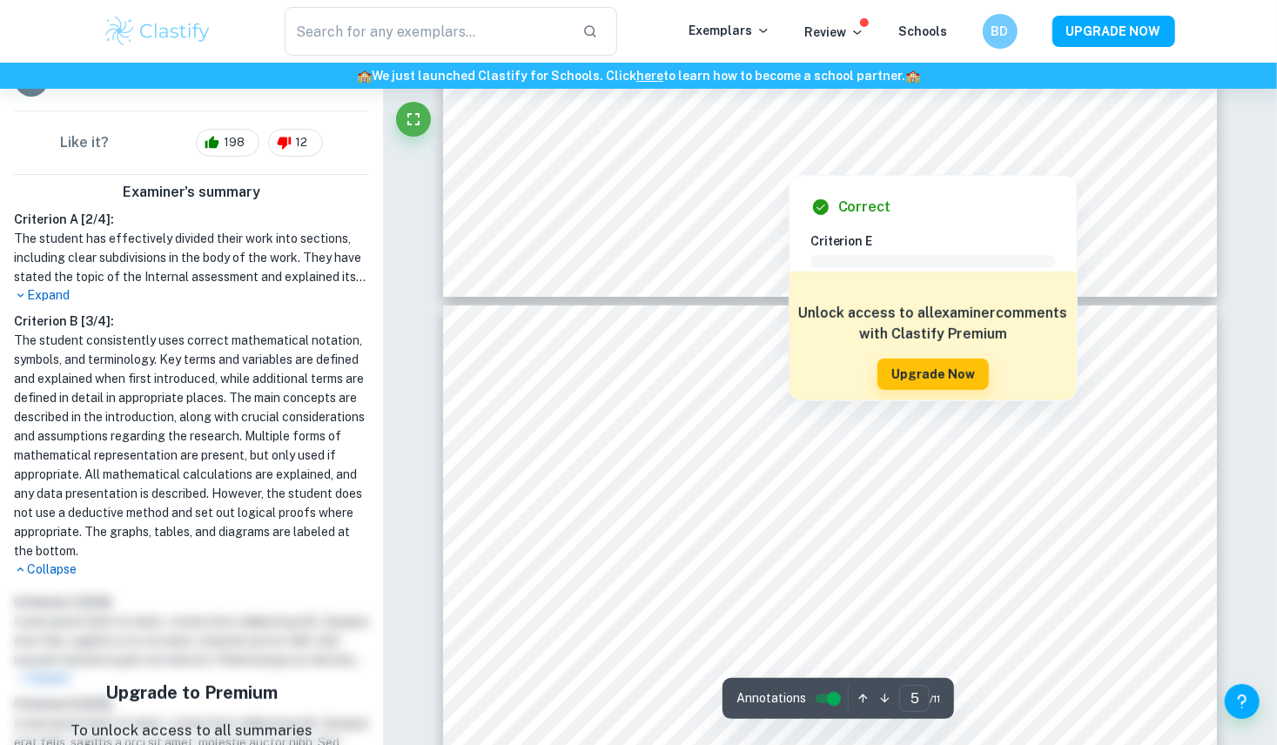
scroll to position [4171, 0]
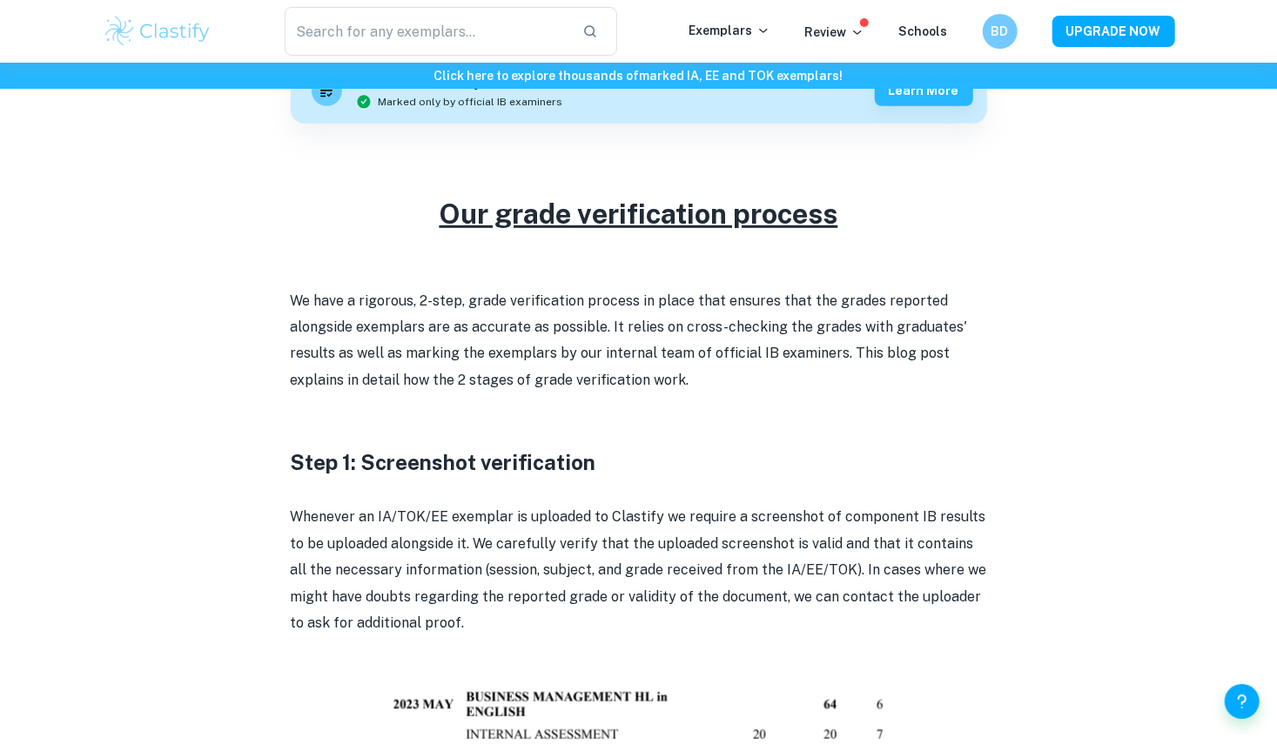
scroll to position [554, 0]
